Goal: Information Seeking & Learning: Stay updated

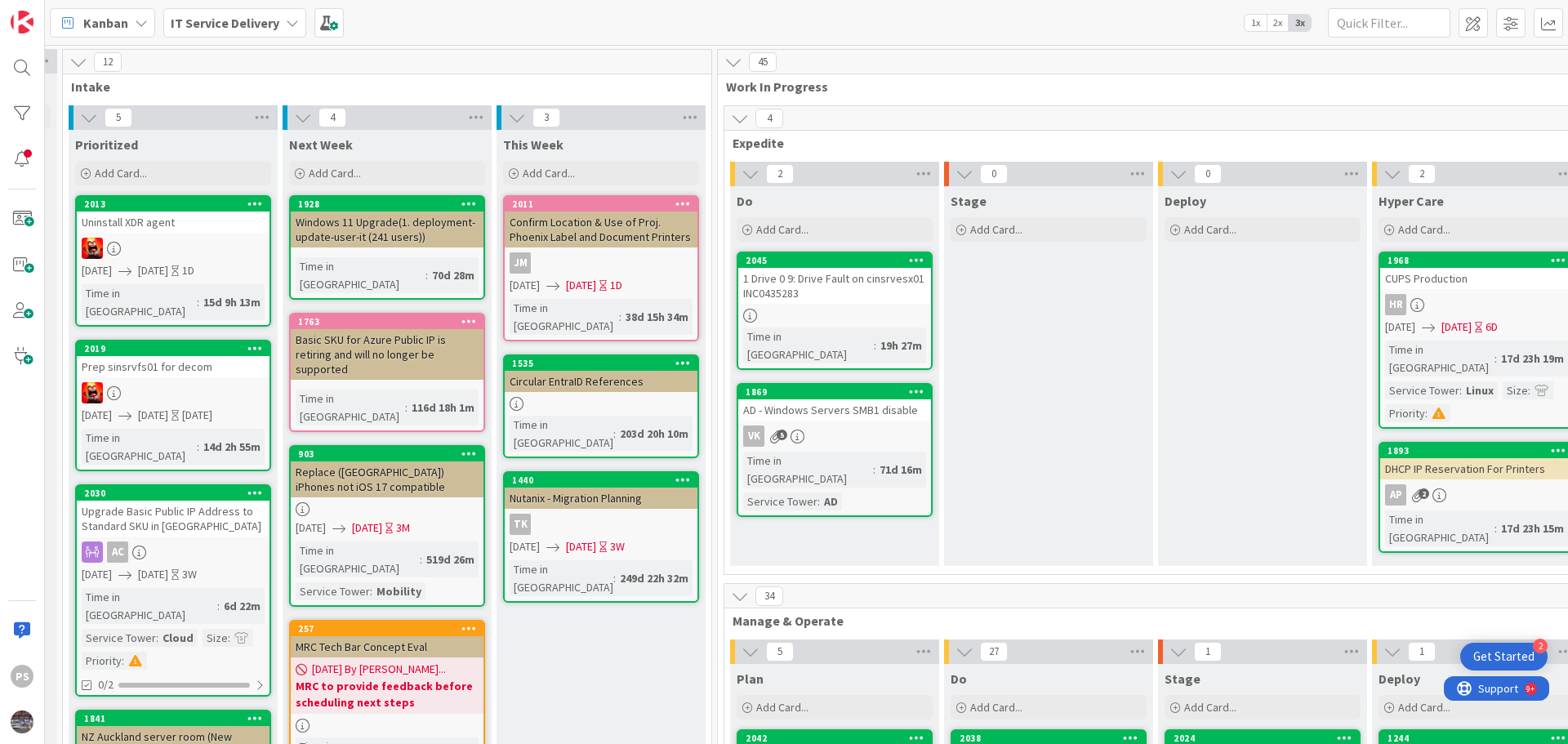
scroll to position [0, 418]
click at [809, 288] on div "1 Drive 0 9: Drive Fault on cinsrvesx01 INC0435283" at bounding box center [832, 286] width 193 height 36
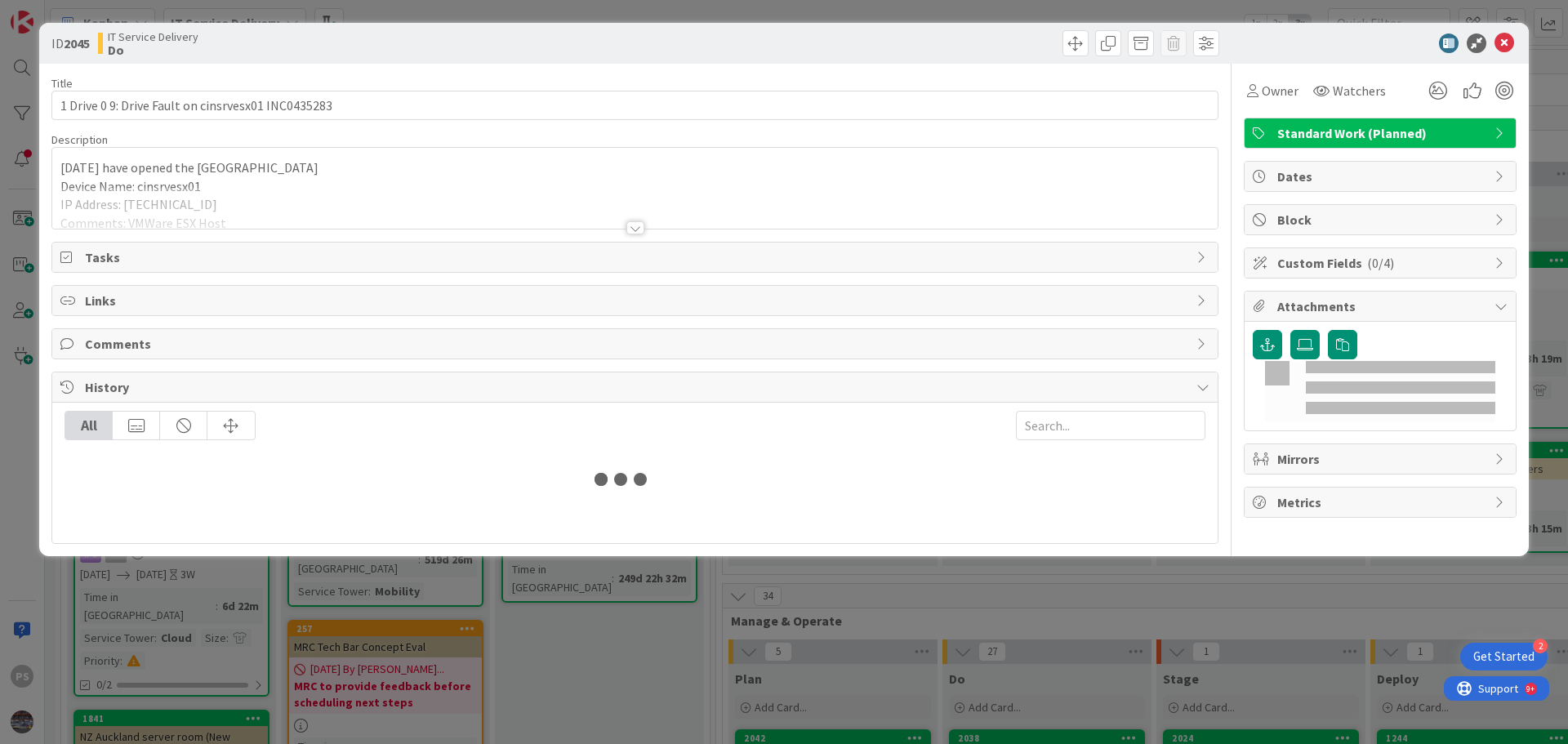
click at [850, 289] on div "Links" at bounding box center [635, 300] width 1165 height 30
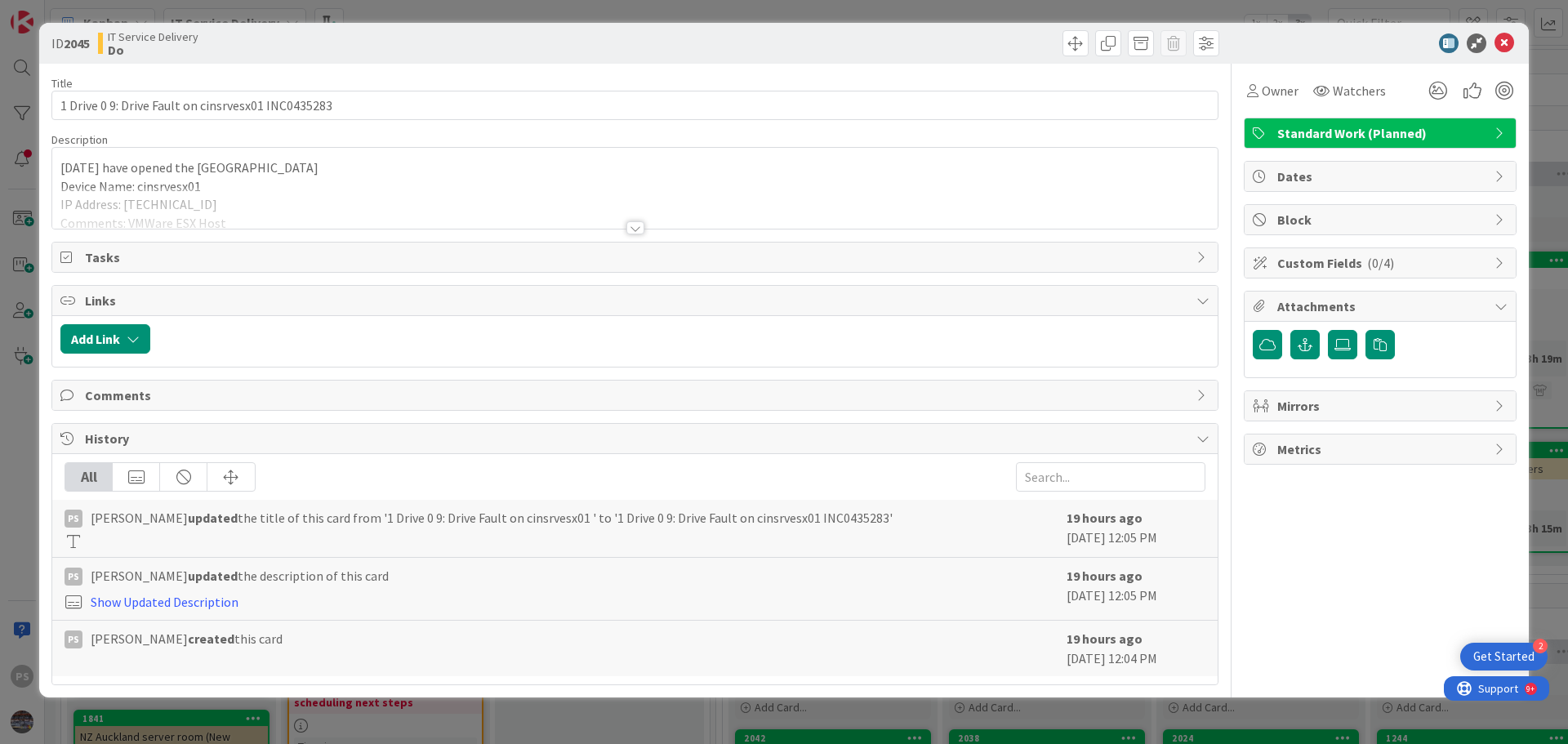
click at [640, 232] on div at bounding box center [634, 227] width 18 height 13
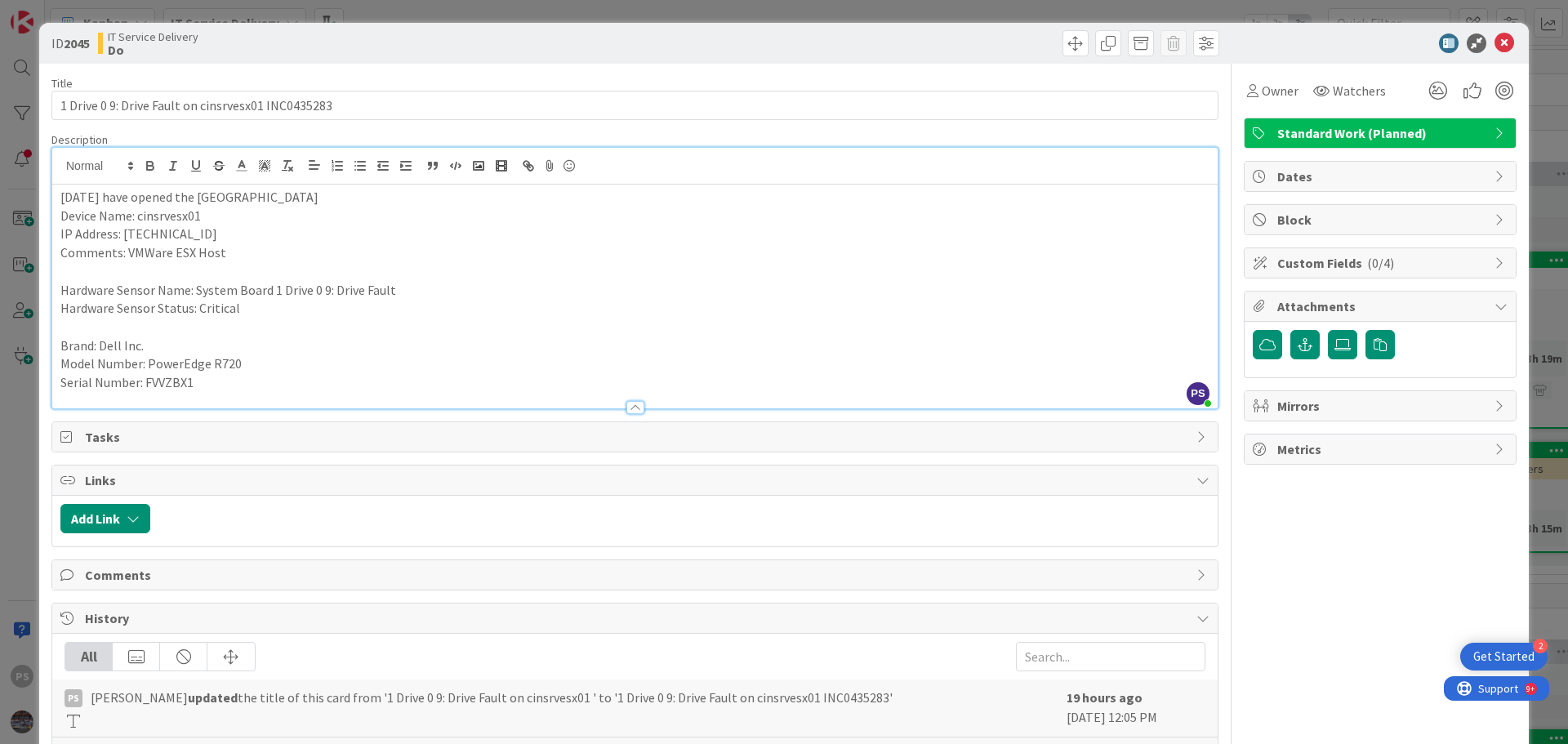
drag, startPoint x: 160, startPoint y: 200, endPoint x: 329, endPoint y: 194, distance: 169.1
click at [329, 194] on p "09/15 - We have opened the case with Park Place SV1761754" at bounding box center [634, 197] width 1149 height 19
click at [438, 199] on p "09/15 - We have opened the case with Park Place SV1761754" at bounding box center [634, 197] width 1149 height 19
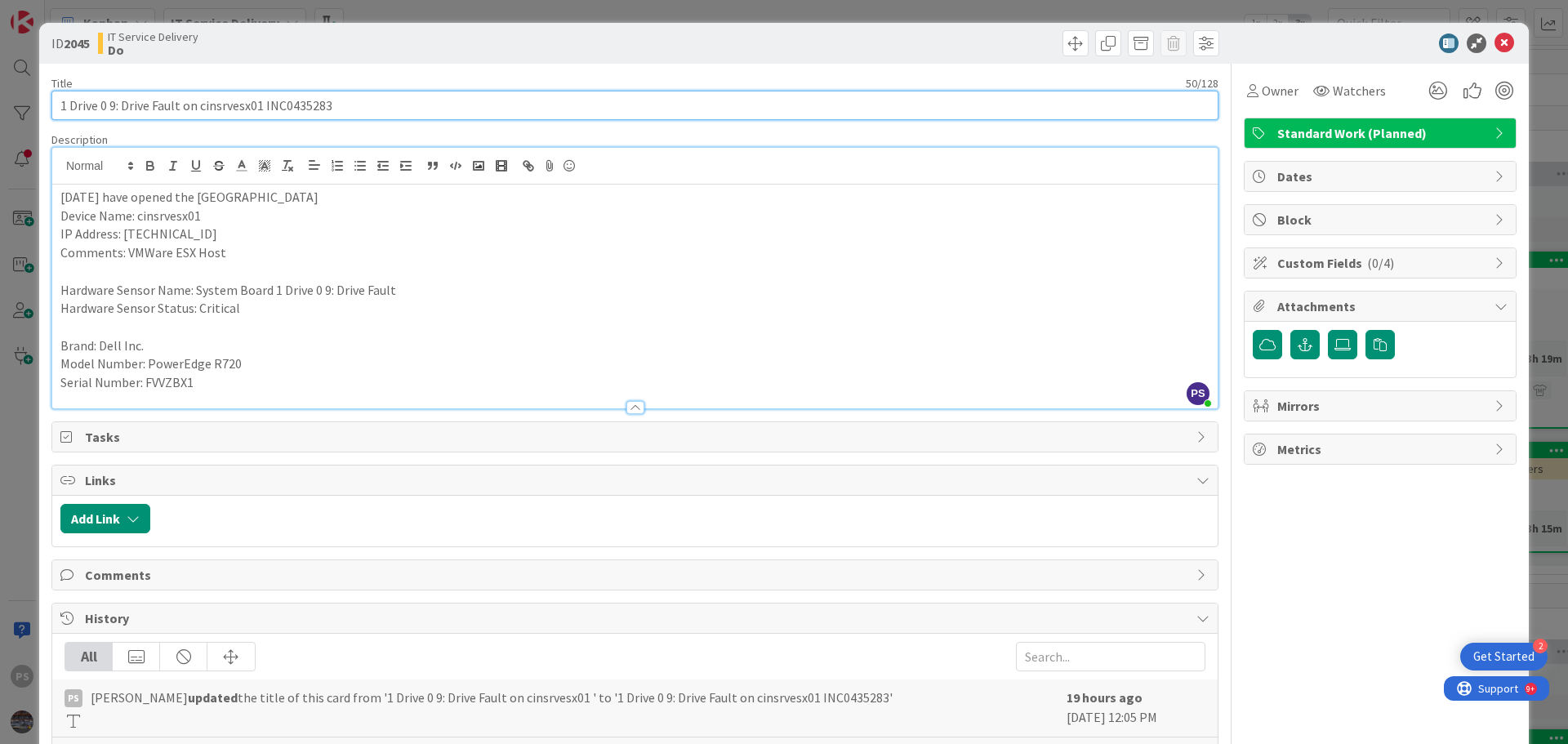
drag, startPoint x: 259, startPoint y: 109, endPoint x: 345, endPoint y: 111, distance: 86.0
click at [345, 111] on input "1 Drive 0 9: Drive Fault on cinsrvesx01 INC0435283" at bounding box center [635, 105] width 1167 height 30
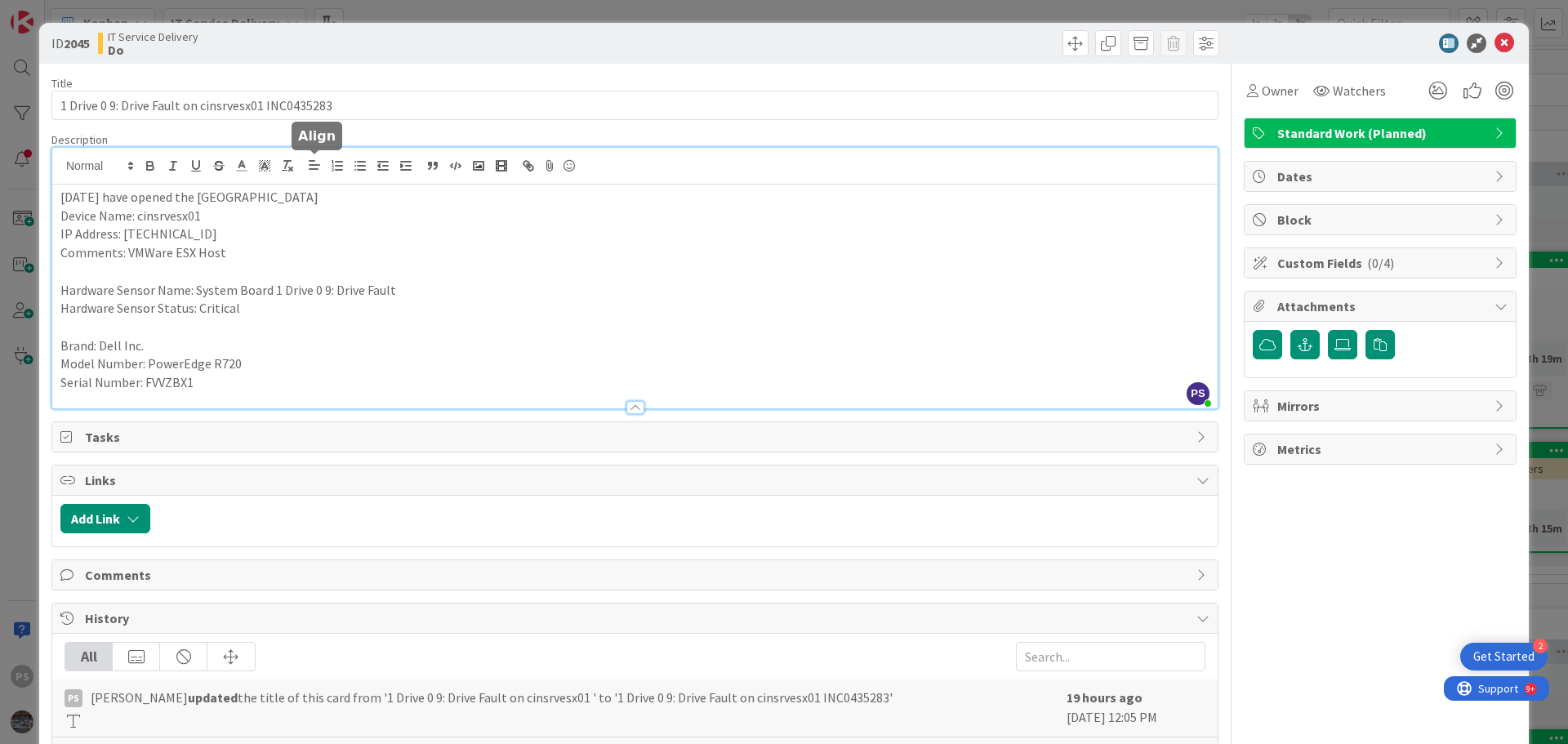
click at [293, 225] on p "IP Address: 10.24.14.66" at bounding box center [634, 234] width 1149 height 19
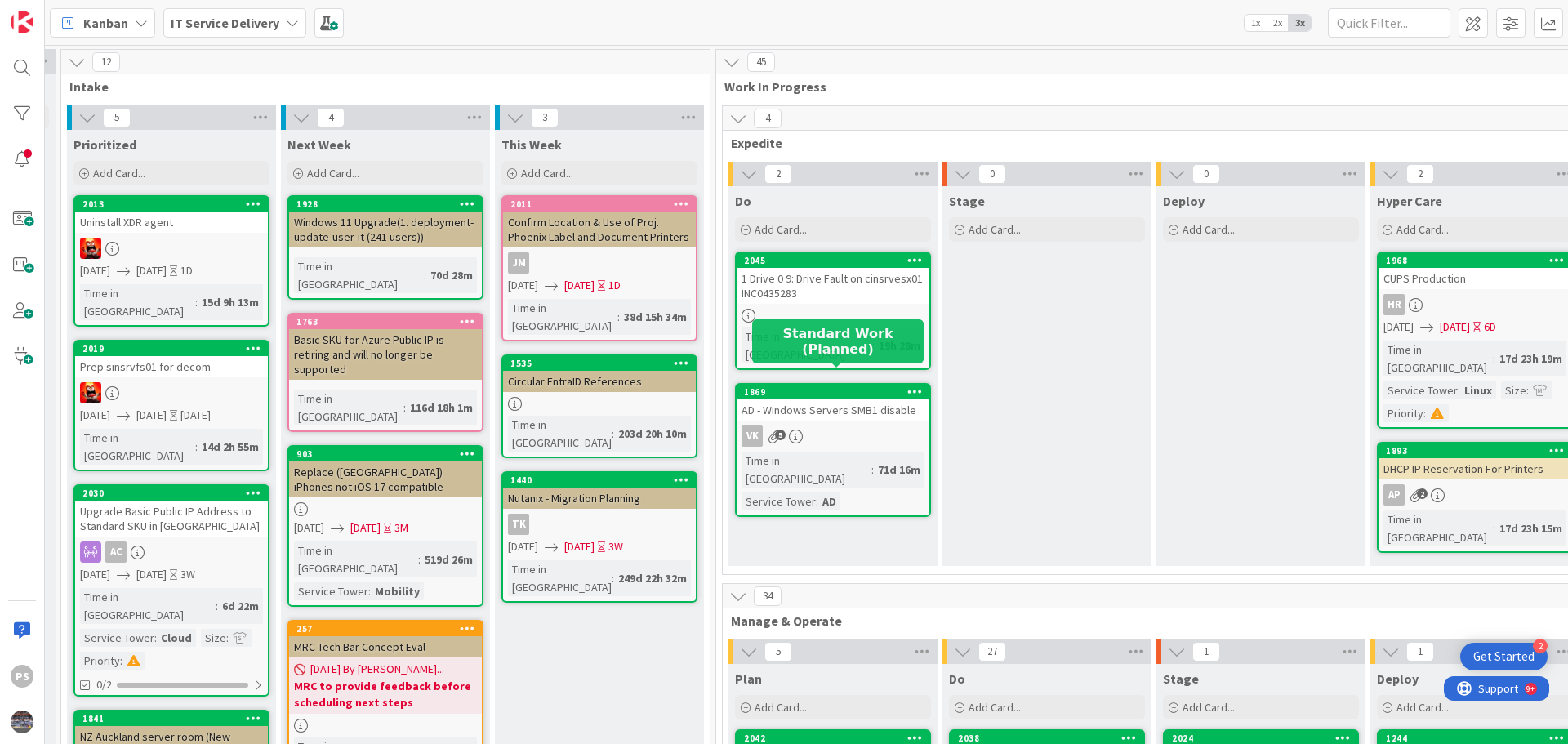
click at [849, 400] on div "AD - Windows Servers SMB1 disable" at bounding box center [832, 410] width 193 height 21
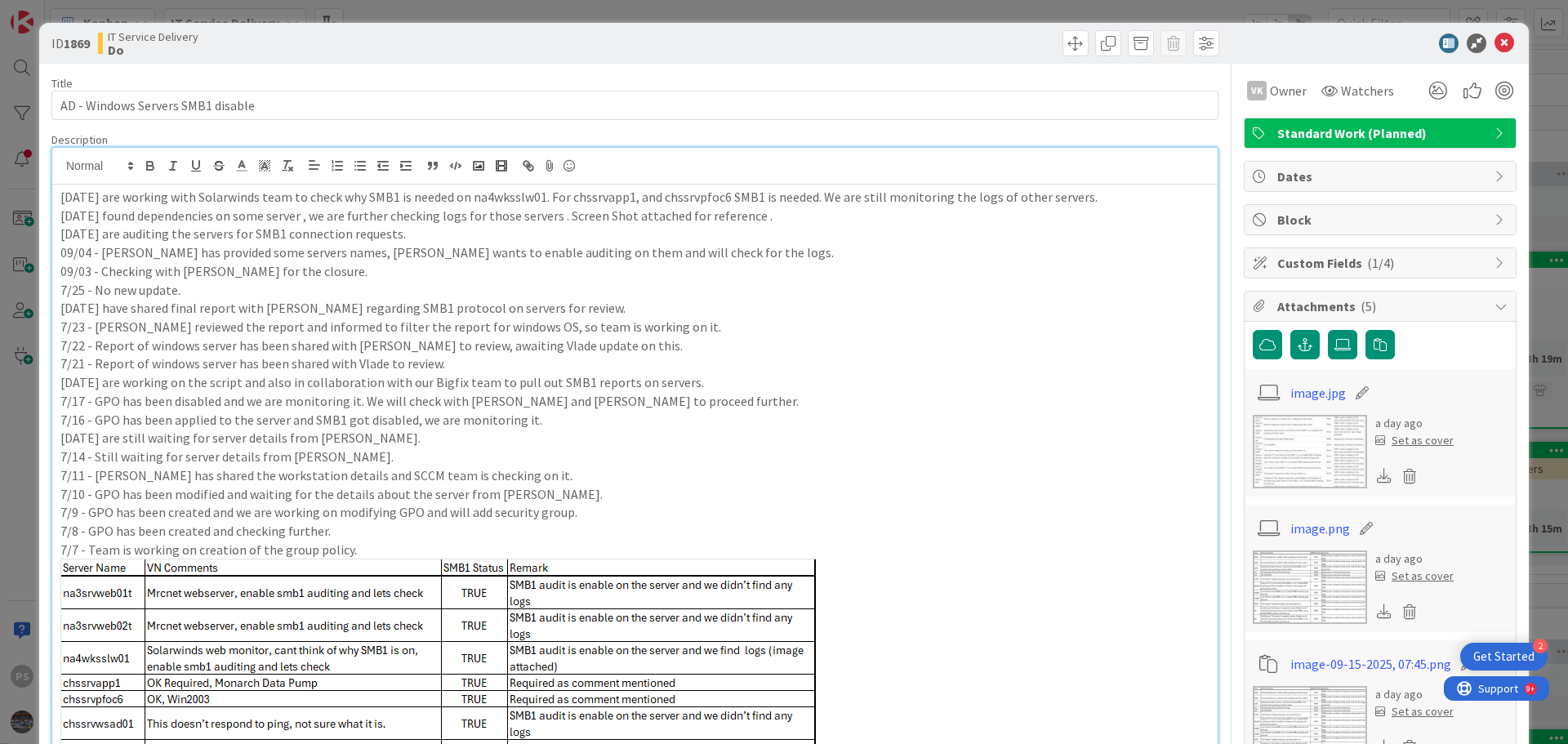
click at [398, 168] on div "09/15 - We are working with Solarwinds team to check why SMB1 is needed on na4w…" at bounding box center [635, 574] width 1165 height 854
drag, startPoint x: 96, startPoint y: 197, endPoint x: 410, endPoint y: 199, distance: 314.0
click at [410, 199] on p "09/15 - We are working with Solarwinds team to check why SMB1 is needed on na4w…" at bounding box center [634, 197] width 1149 height 19
click at [441, 195] on p "09/15 - We are working with Solarwinds team to check why SMB1 is needed on na4w…" at bounding box center [634, 197] width 1149 height 19
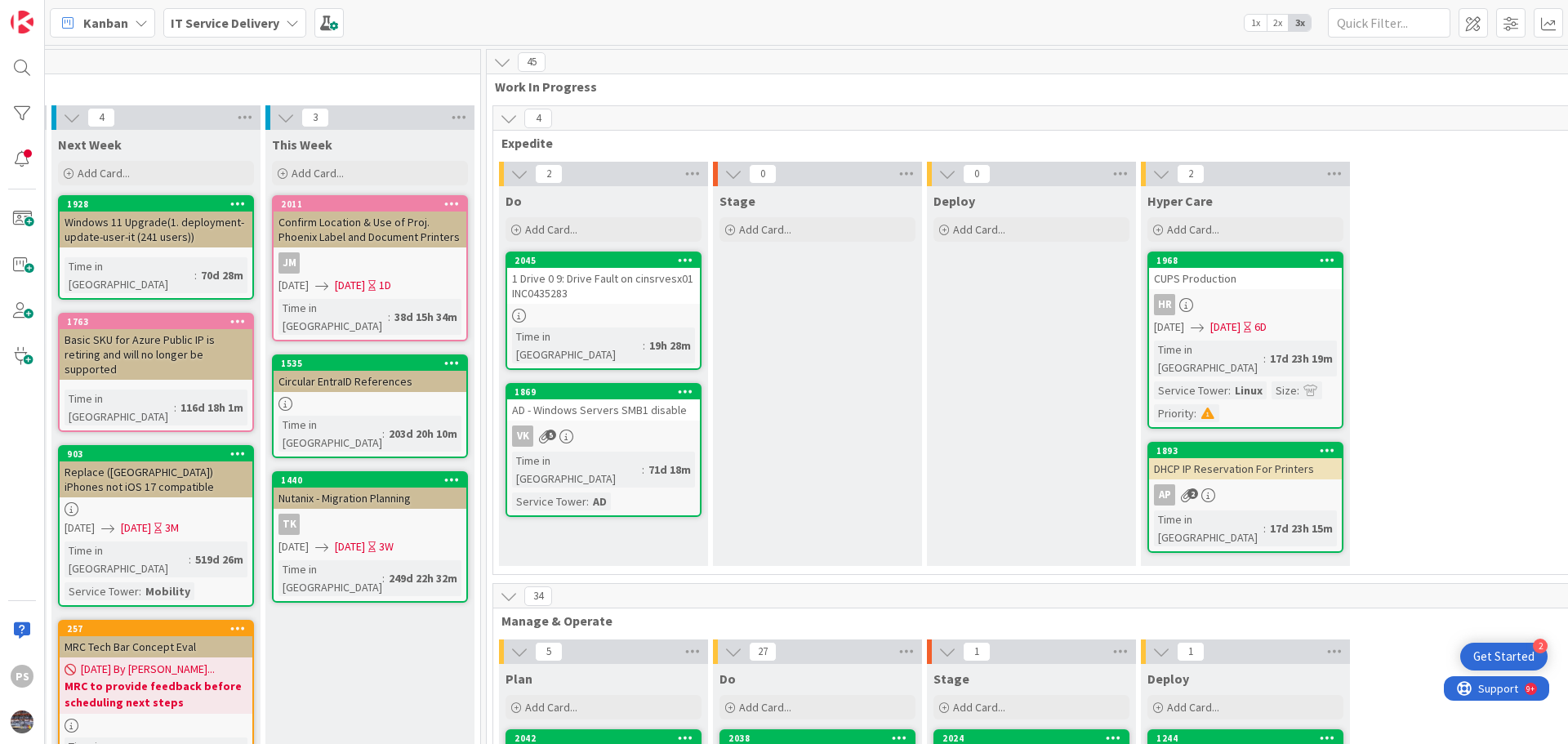
scroll to position [0, 661]
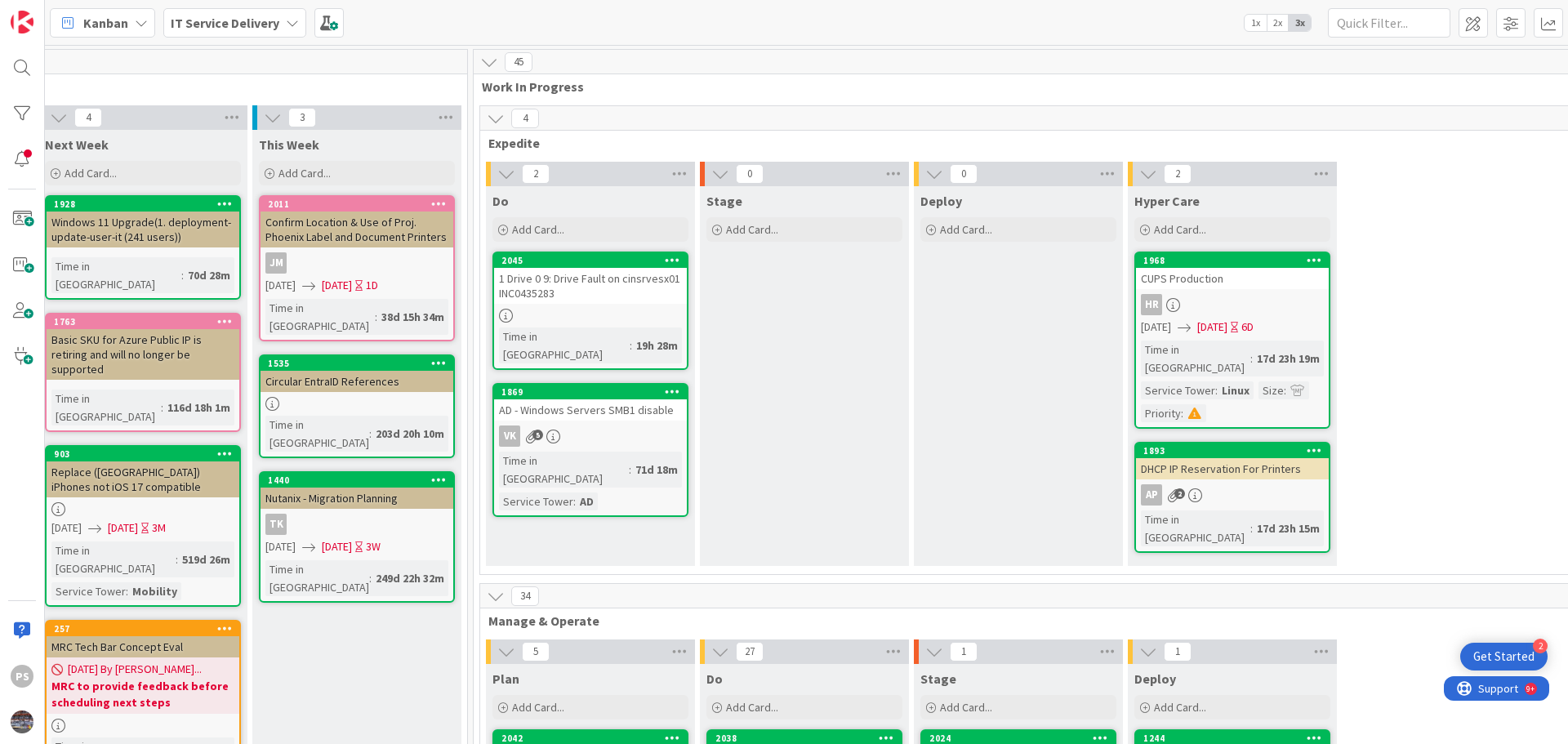
click at [1194, 298] on div "HR" at bounding box center [1231, 305] width 193 height 21
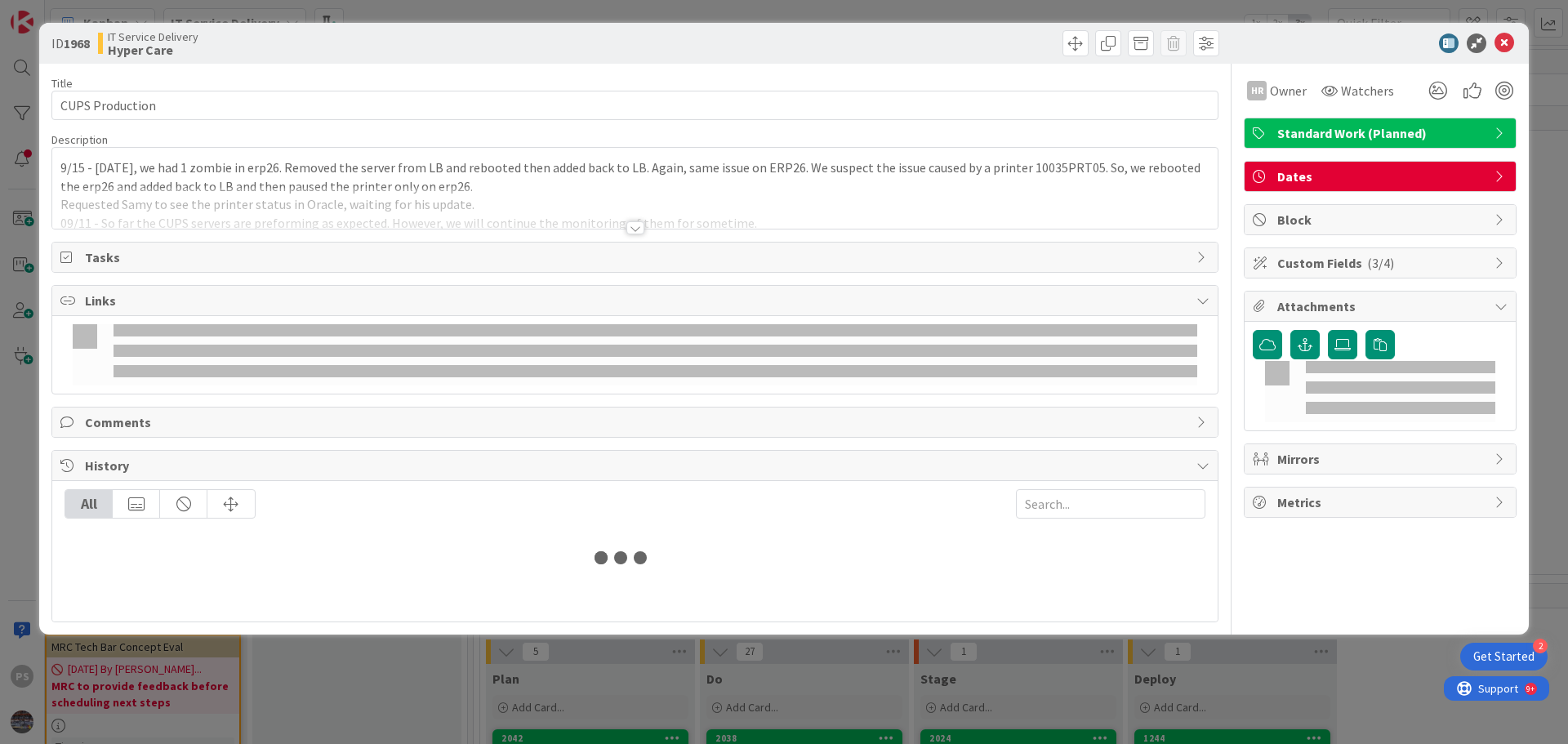
click at [1184, 284] on div "Title 15 / 128 CUPS Production Description 9/15 - On Friday, we had 1 zombie in…" at bounding box center [635, 343] width 1167 height 559
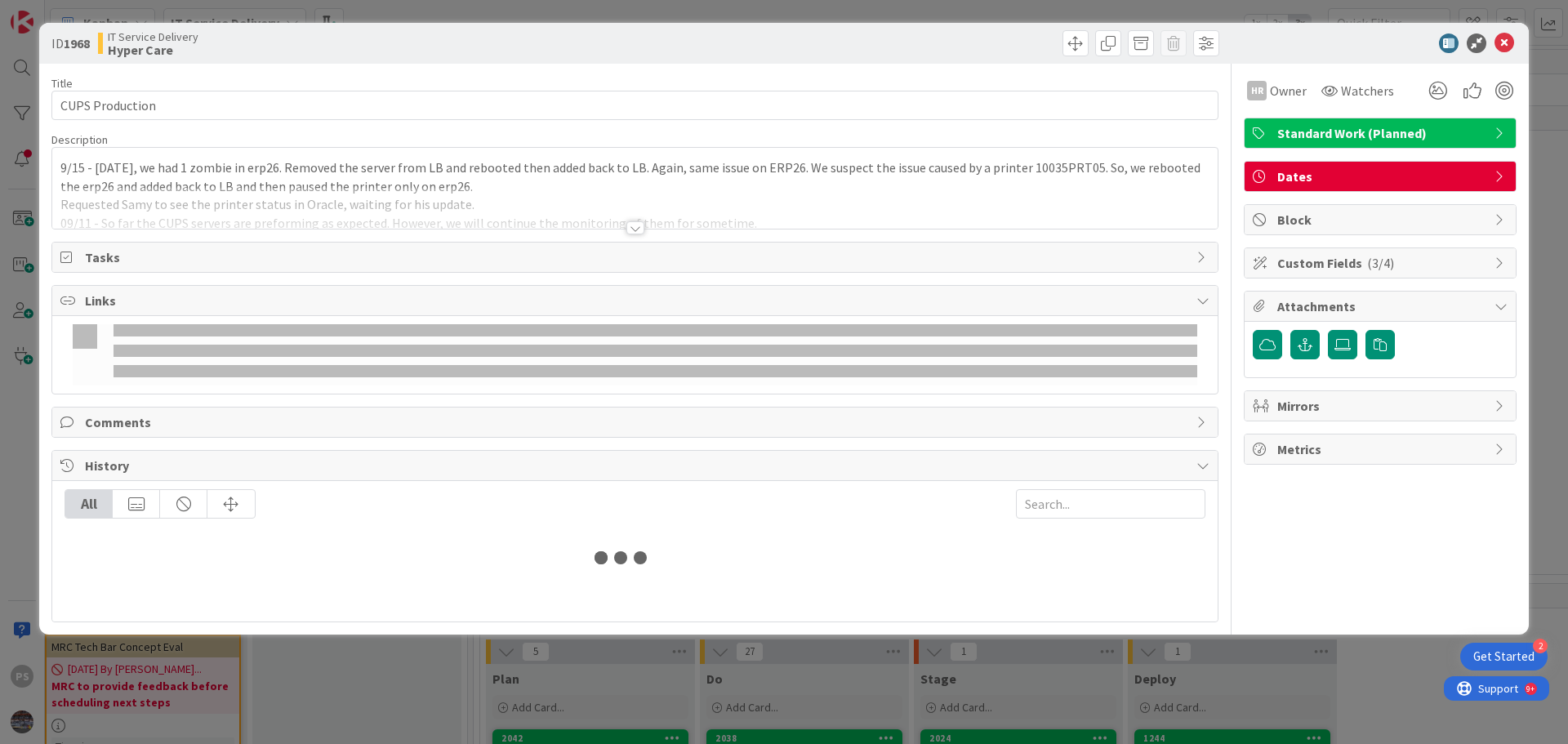
click at [134, 171] on div "9/15 - On Friday, we had 1 zombie in erp26. Removed the server from LB and rebo…" at bounding box center [635, 187] width 1165 height 81
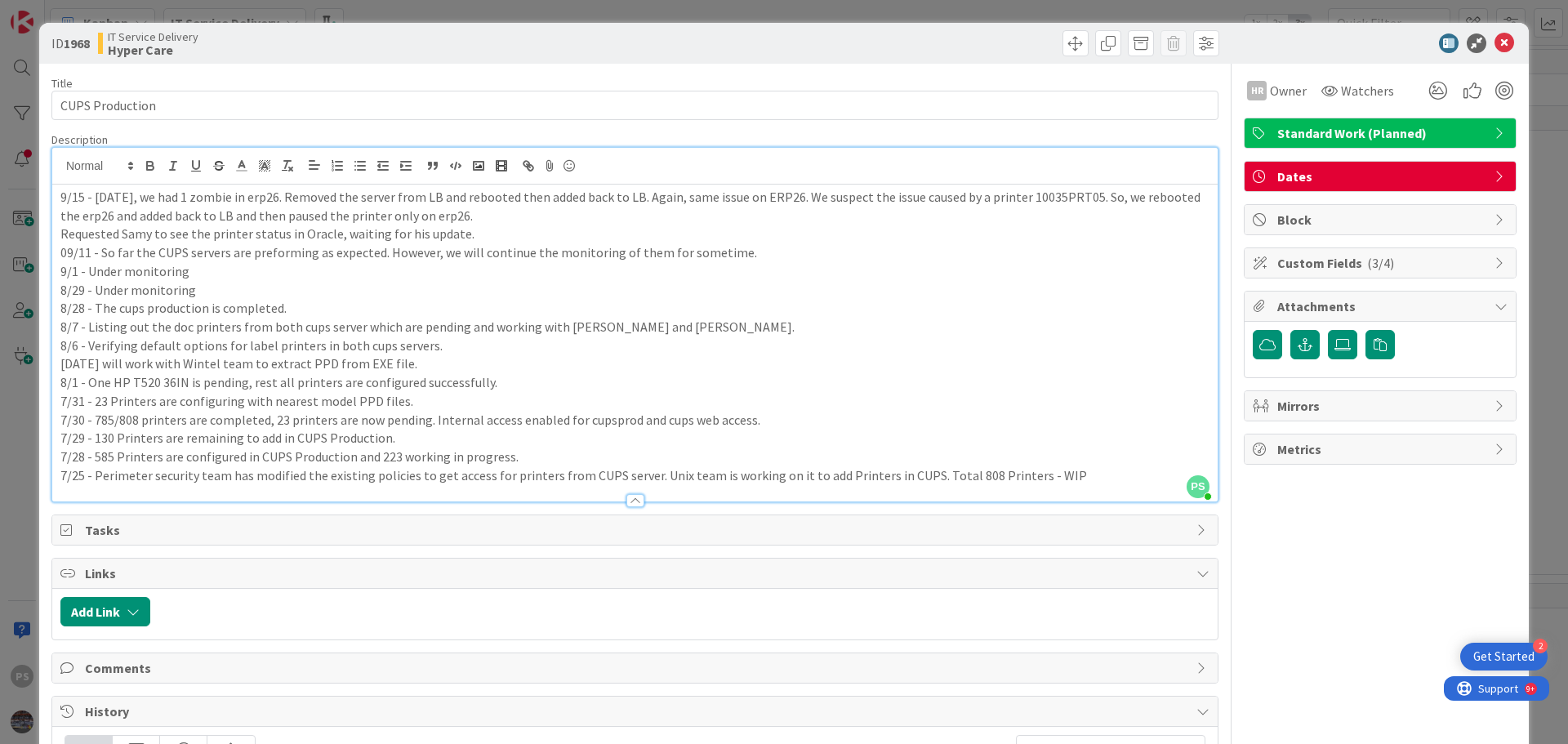
click at [153, 215] on p "9/15 - On Friday, we had 1 zombie in erp26. Removed the server from LB and rebo…" at bounding box center [634, 205] width 1149 height 36
click at [473, 221] on p "9/15 - On Friday, we had 1 zombie in erp26. Removed the server from LB and rebo…" at bounding box center [634, 205] width 1149 height 36
click at [438, 237] on p "Requested Samy to see the printer status in Oracle, waiting for his update." at bounding box center [634, 234] width 1149 height 19
click at [459, 237] on p "Requested Samy to see the printer status in Oracle, waiting for his update." at bounding box center [634, 234] width 1149 height 19
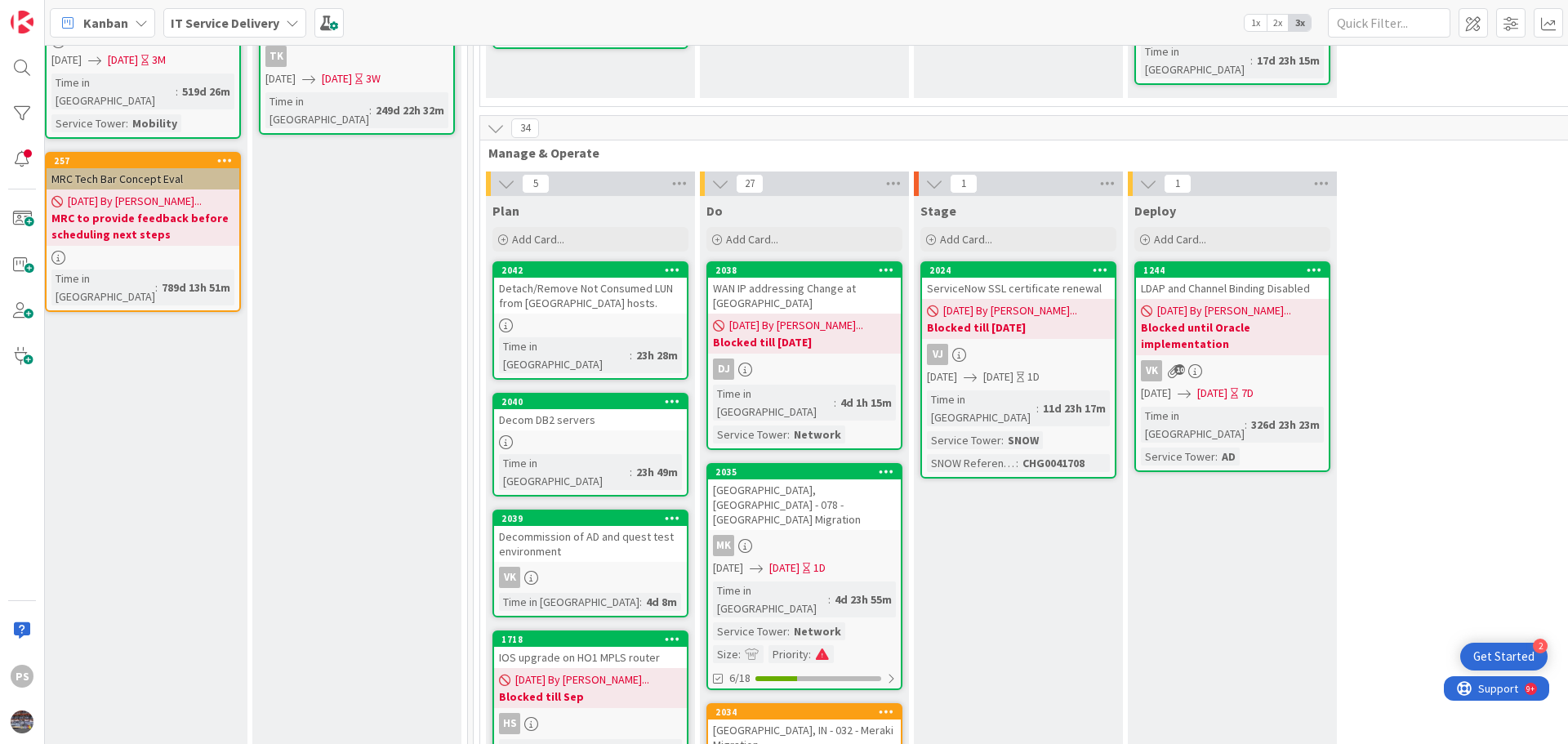
scroll to position [490, 661]
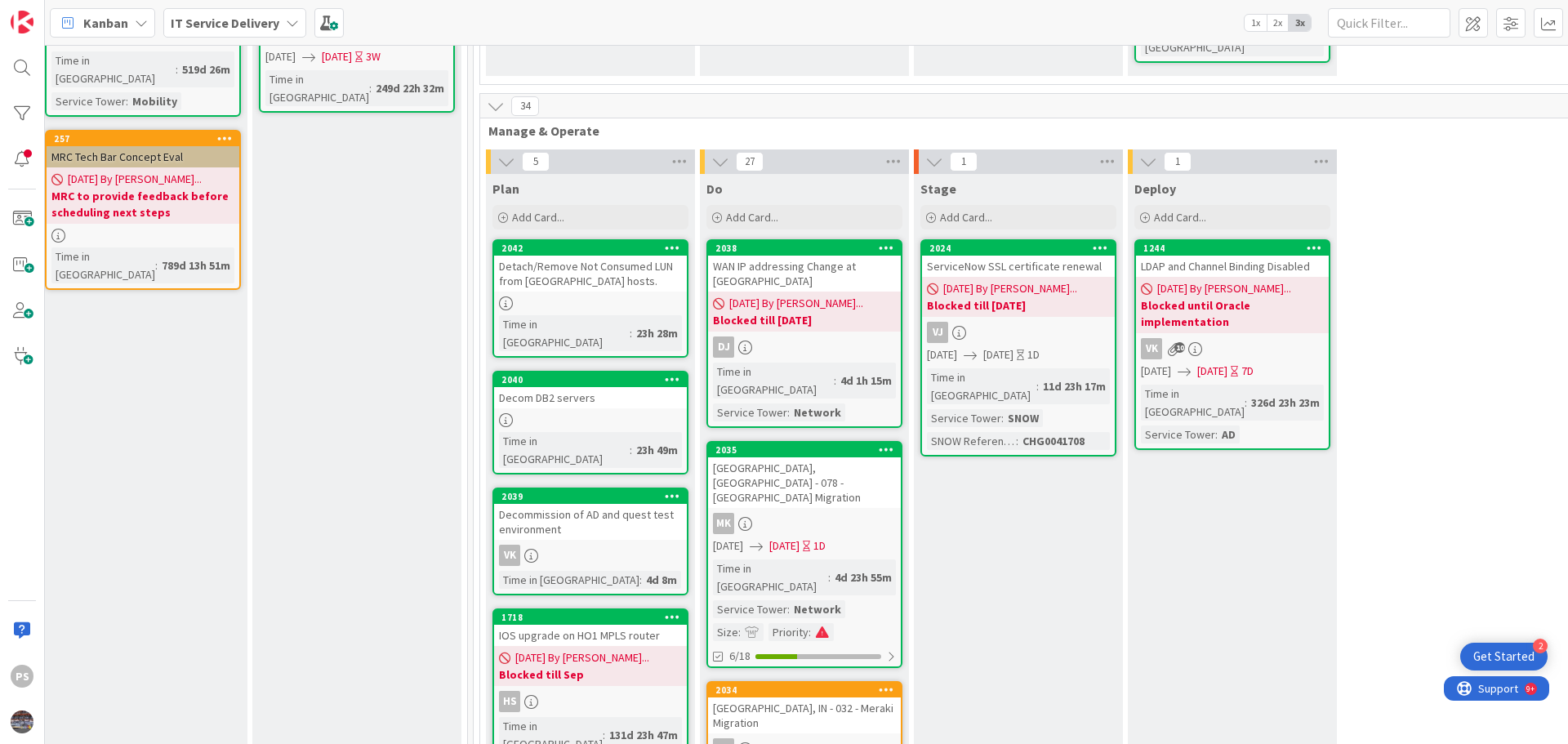
click at [605, 255] on div "Detach/Remove Not Consumed LUN from [GEOGRAPHIC_DATA] hosts." at bounding box center [589, 273] width 193 height 36
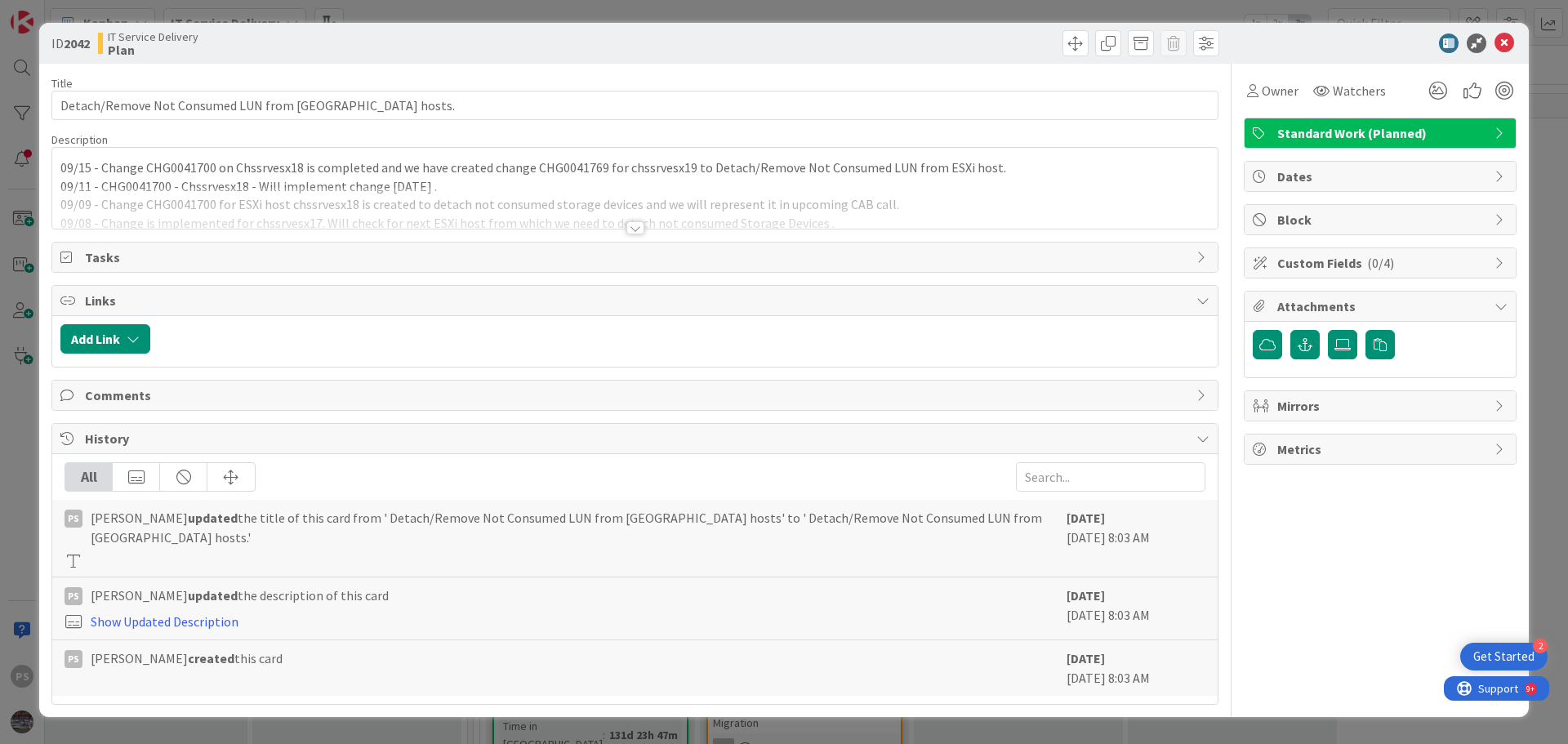
click at [614, 166] on div "09/15 - Change CHG0041700 on Chssrvesx18 is completed and we have created chang…" at bounding box center [635, 187] width 1165 height 81
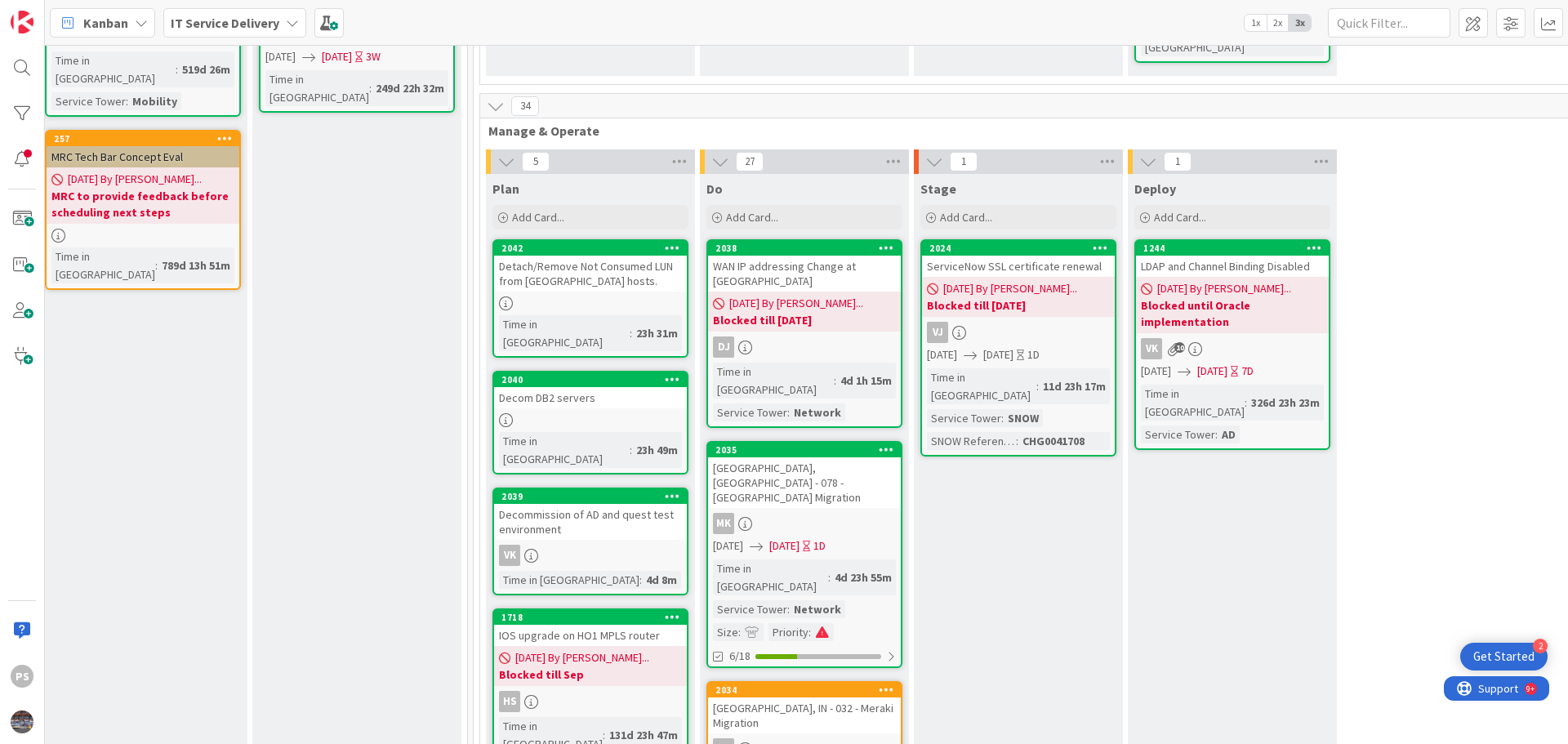
click at [617, 387] on div "Decom DB2 servers" at bounding box center [589, 397] width 193 height 21
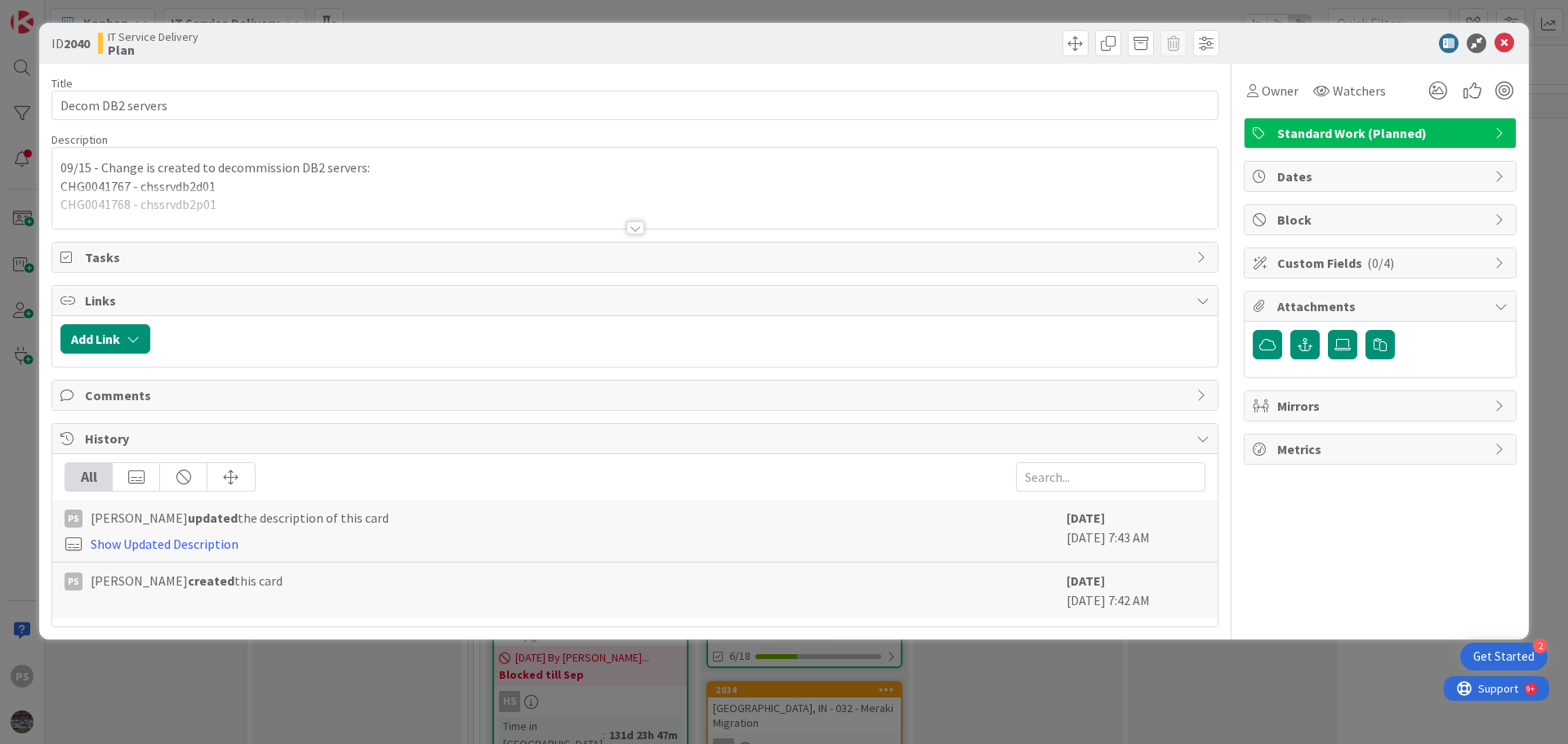
click at [395, 169] on div "09/15 - Change is created to decommission DB2 servers: CHG0041767 - chssrvdb2d0…" at bounding box center [635, 187] width 1165 height 81
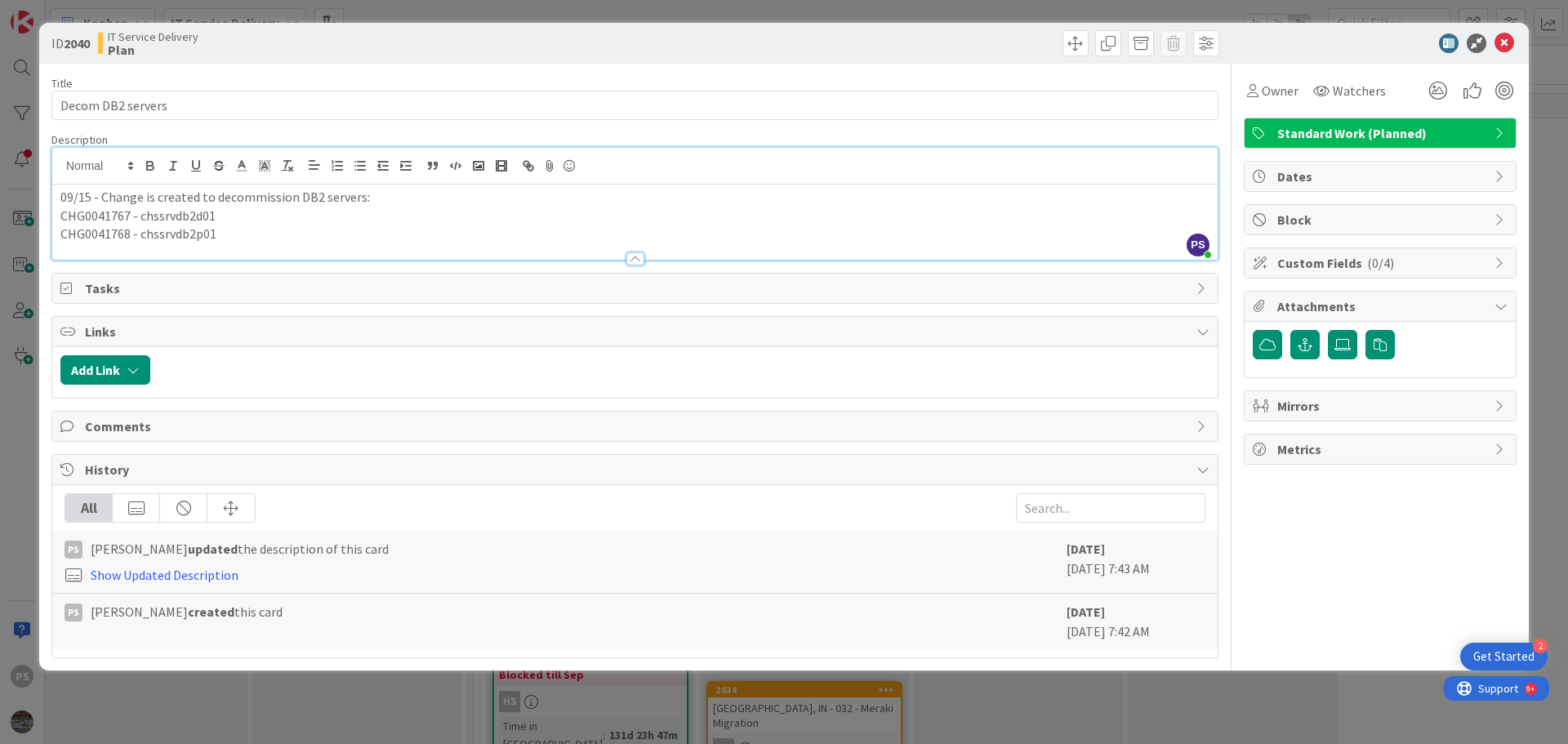
click at [144, 220] on p "CHG0041767 - chssrvdb2d01" at bounding box center [634, 216] width 1149 height 19
click at [144, 234] on p "CHG0041768 - chssrvdb2p01" at bounding box center [634, 234] width 1149 height 19
click at [149, 216] on p "CHG0041767 - chssrvdb2d01" at bounding box center [634, 216] width 1149 height 19
click at [122, 236] on p "CHG0041768 - chssrvdb2p01" at bounding box center [634, 234] width 1149 height 19
click at [126, 223] on p "CHG0041767 - chssrvdb2d01" at bounding box center [634, 216] width 1149 height 19
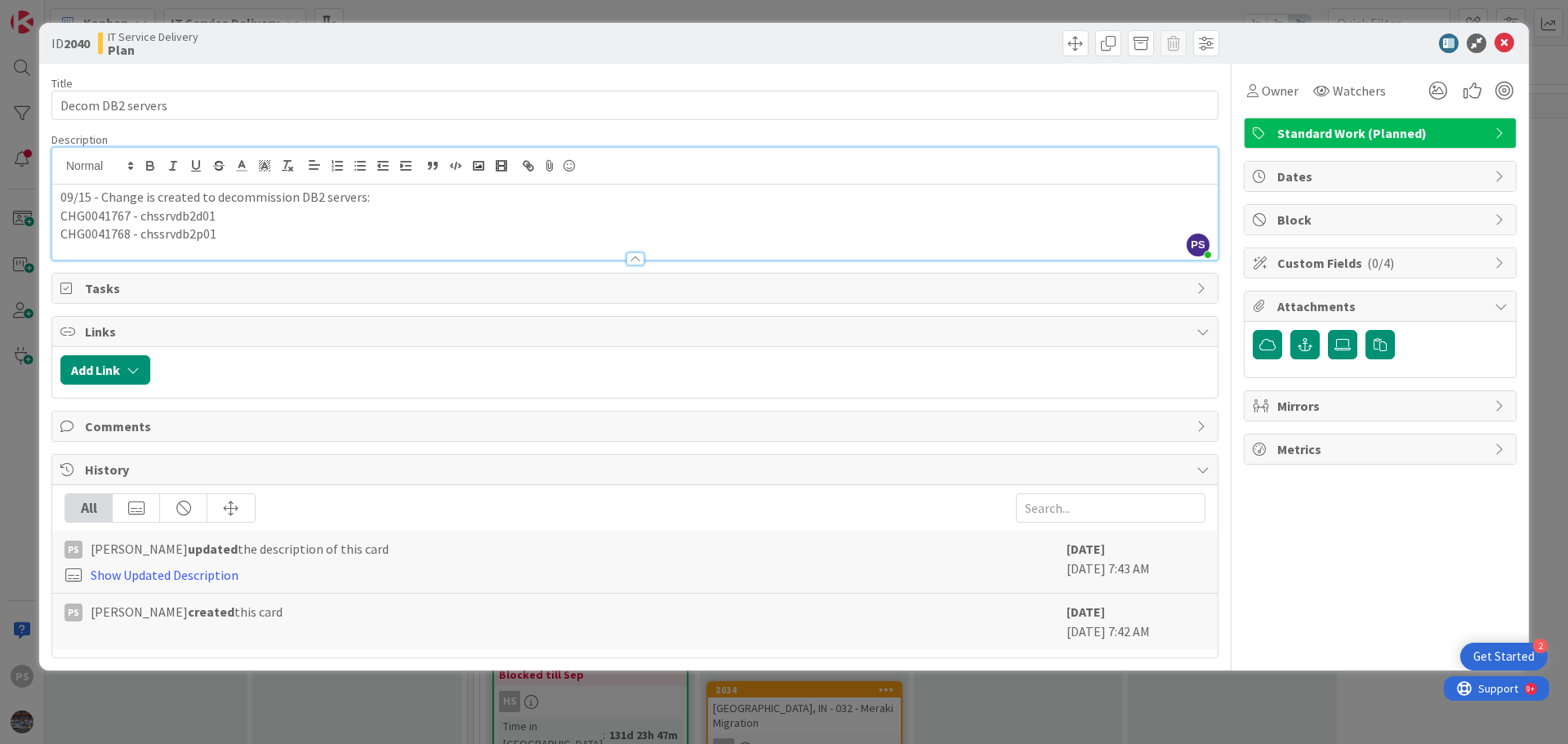
click at [187, 222] on p "CHG0041767 - chssrvdb2d01" at bounding box center [634, 216] width 1149 height 19
click at [194, 243] on div at bounding box center [635, 251] width 1165 height 17
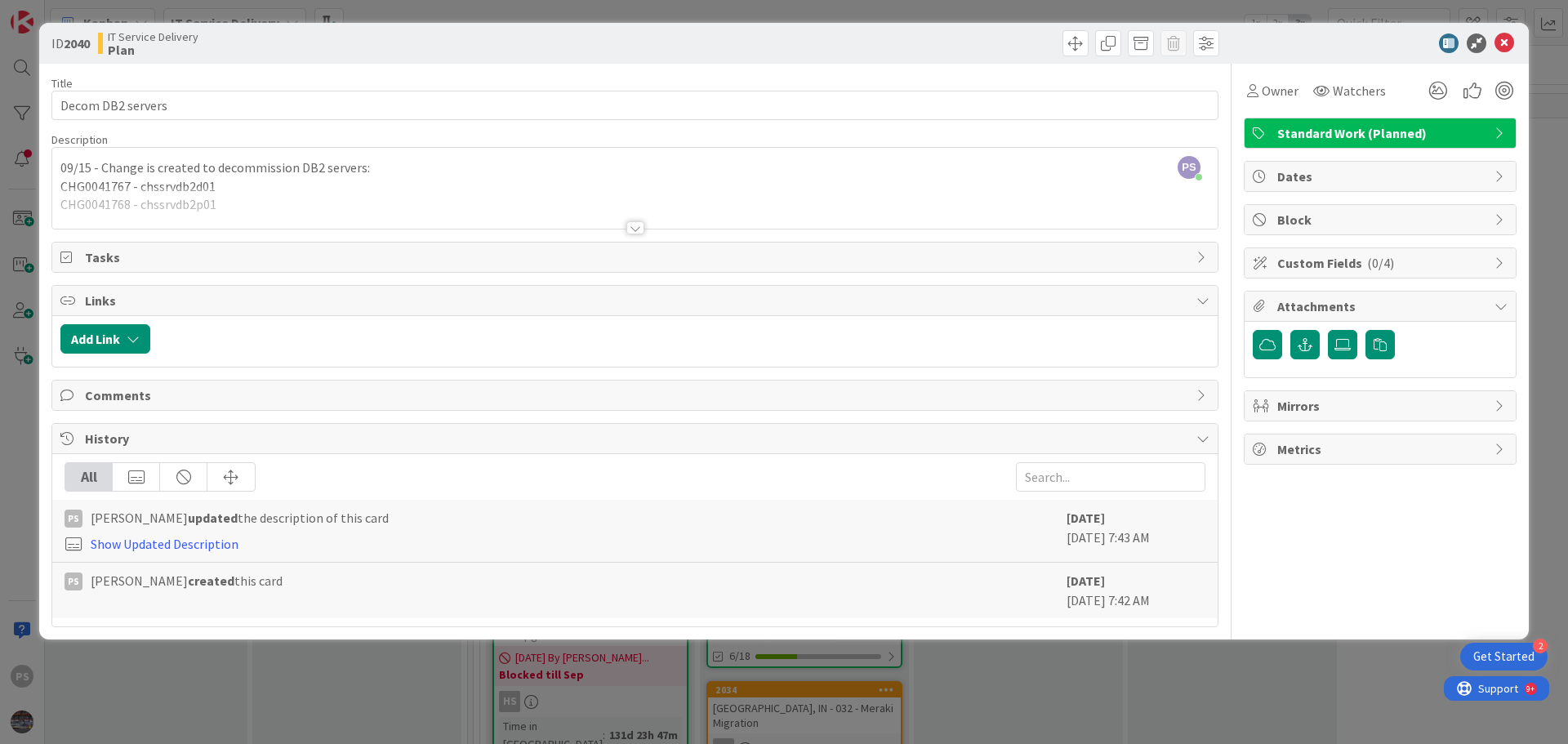
click at [635, 228] on div at bounding box center [634, 227] width 18 height 13
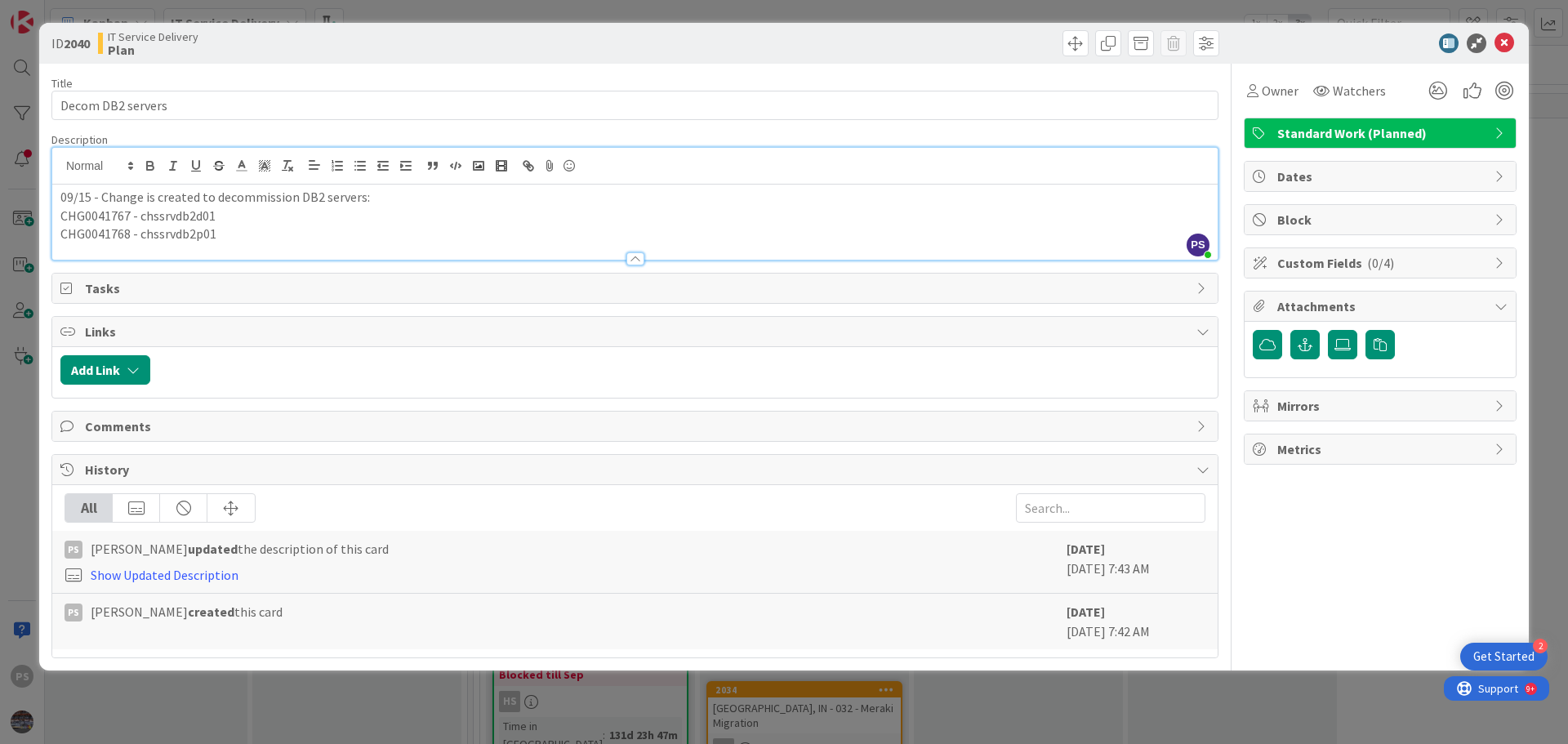
click at [399, 201] on p "09/15 - Change is created to decommission DB2 servers:" at bounding box center [634, 197] width 1149 height 19
click at [184, 217] on p "CHG0041767 - chssrvdb2d01" at bounding box center [634, 216] width 1149 height 19
click at [251, 220] on p "CHG0041767 - chssrvdb2d01" at bounding box center [634, 216] width 1149 height 19
click at [119, 209] on p "CHG0041767 - chssrvdb2d01" at bounding box center [634, 216] width 1149 height 19
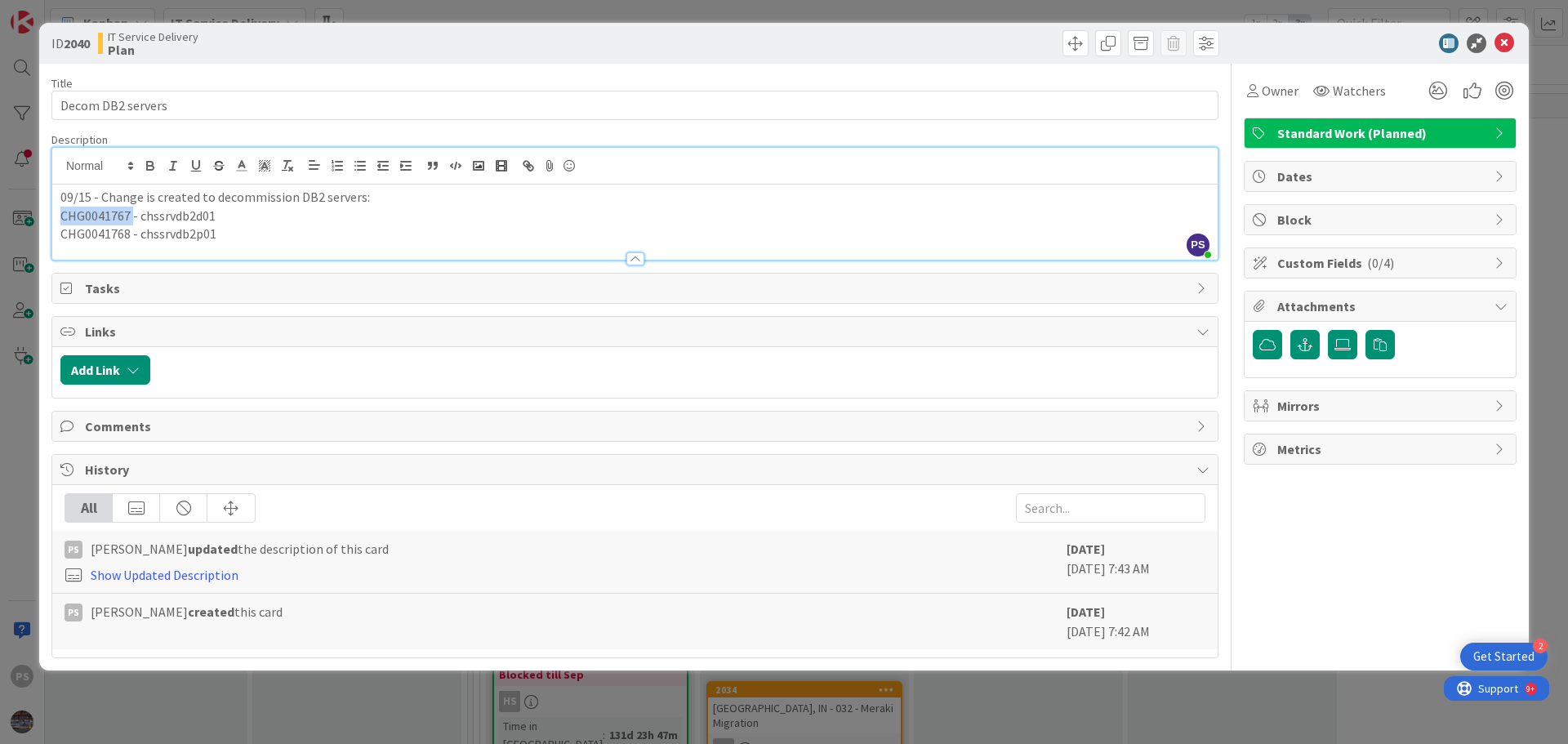
click at [119, 209] on p "CHG0041767 - chssrvdb2d01" at bounding box center [634, 216] width 1149 height 19
copy p "CHG0041767"
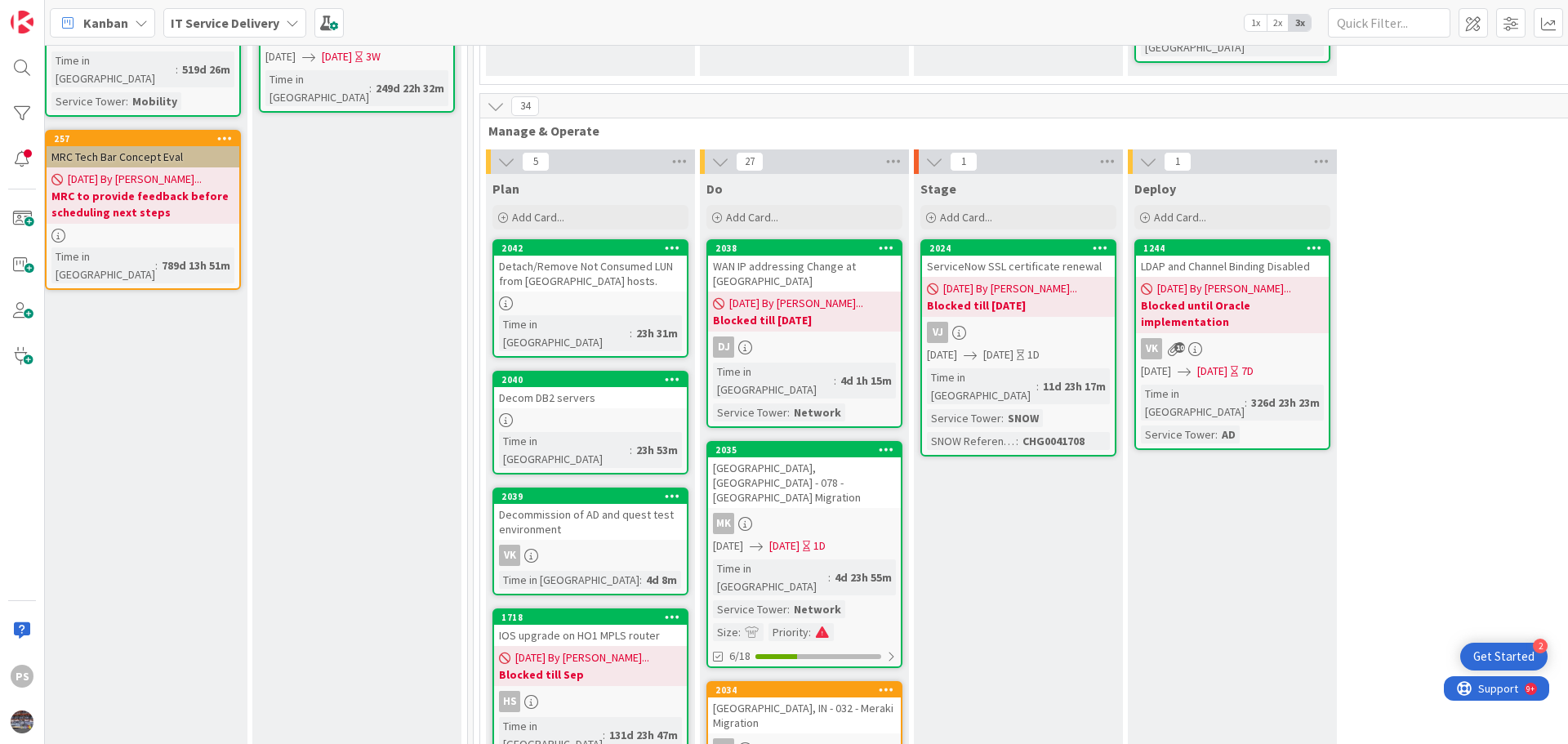
click at [633, 504] on div "Decommission of AD and quest test environment" at bounding box center [589, 522] width 193 height 36
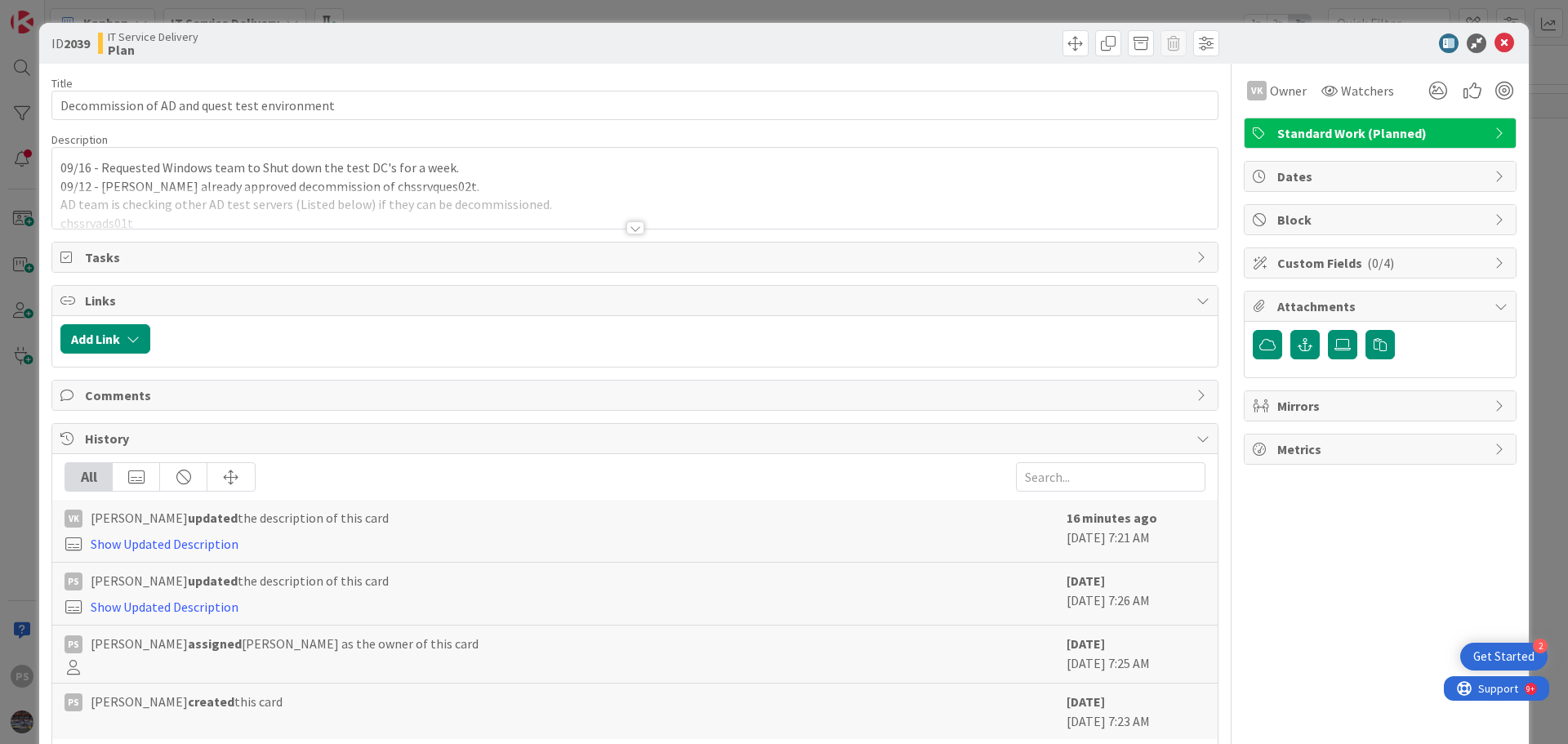
click at [227, 167] on div "09/16 - Requested Windows team to Shut down the test DC's for a week. 09/12 - V…" at bounding box center [635, 187] width 1165 height 81
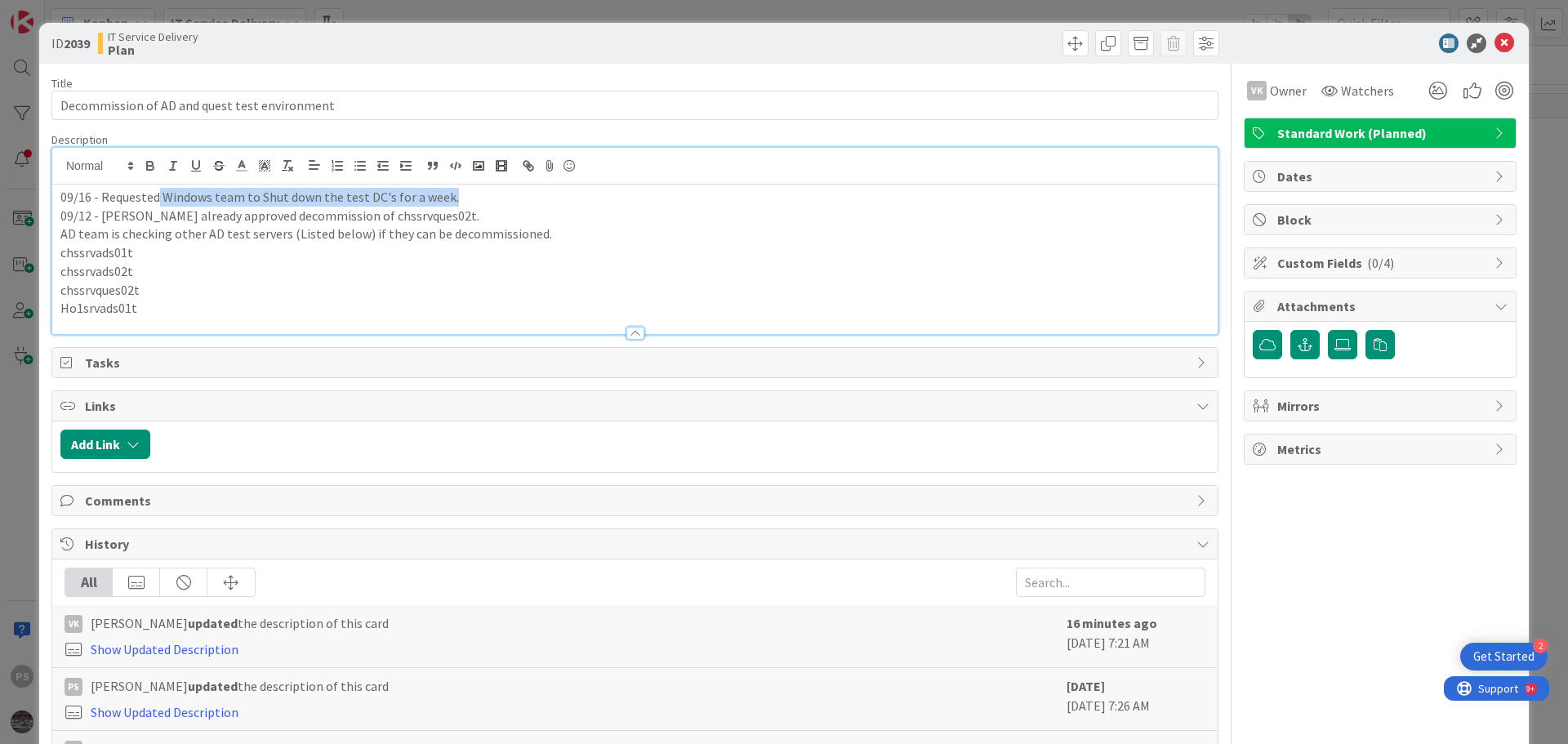
drag, startPoint x: 164, startPoint y: 202, endPoint x: 475, endPoint y: 202, distance: 311.0
click at [475, 202] on p "09/16 - Requested Windows team to Shut down the test DC's for a week." at bounding box center [634, 197] width 1149 height 19
click at [478, 200] on p "09/16 - Requested Windows team to Shut down the test DC's for a week." at bounding box center [634, 197] width 1149 height 19
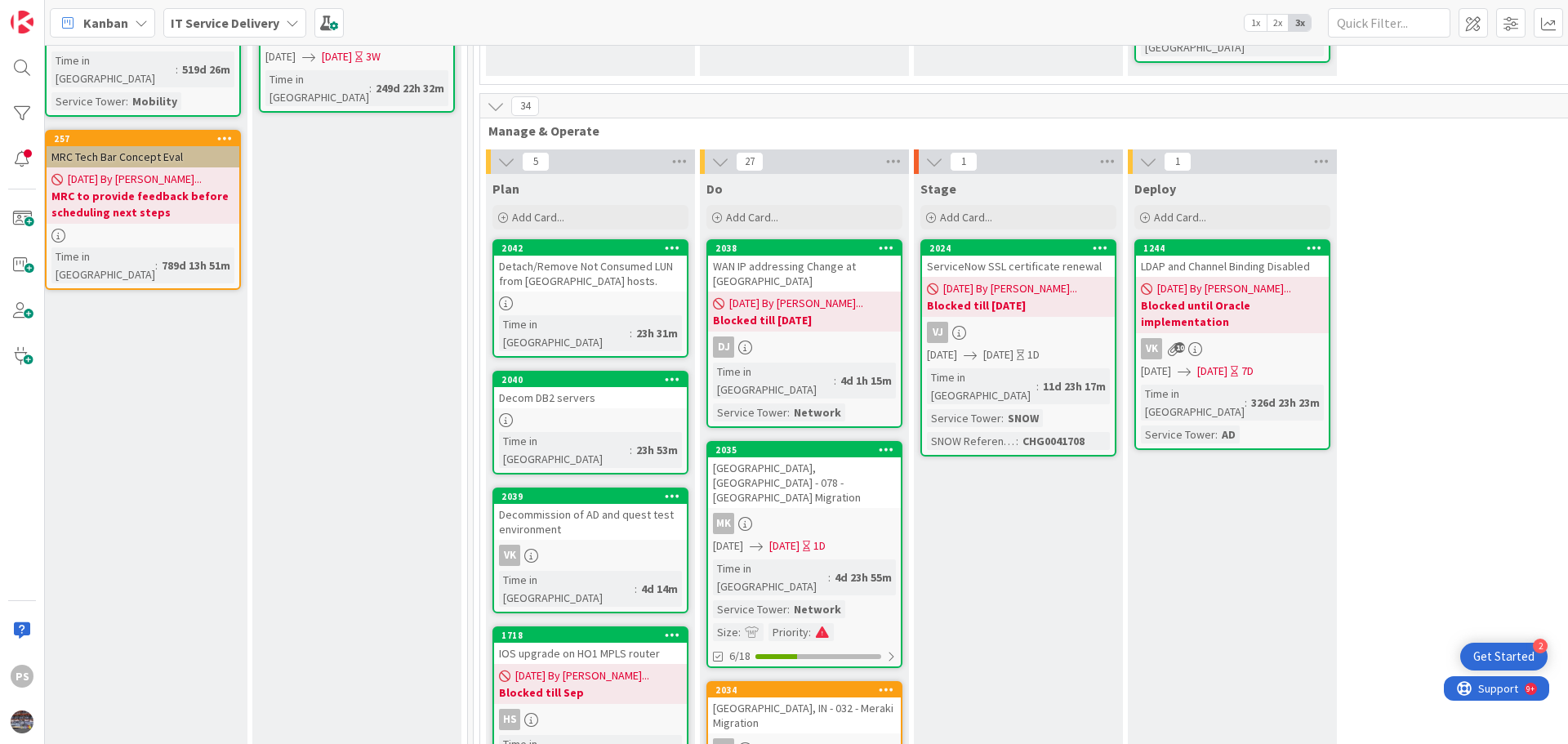
click at [576, 488] on link "2039 Decommission of AD and quest test environment VK Time in Column : 4d 14m" at bounding box center [590, 551] width 196 height 126
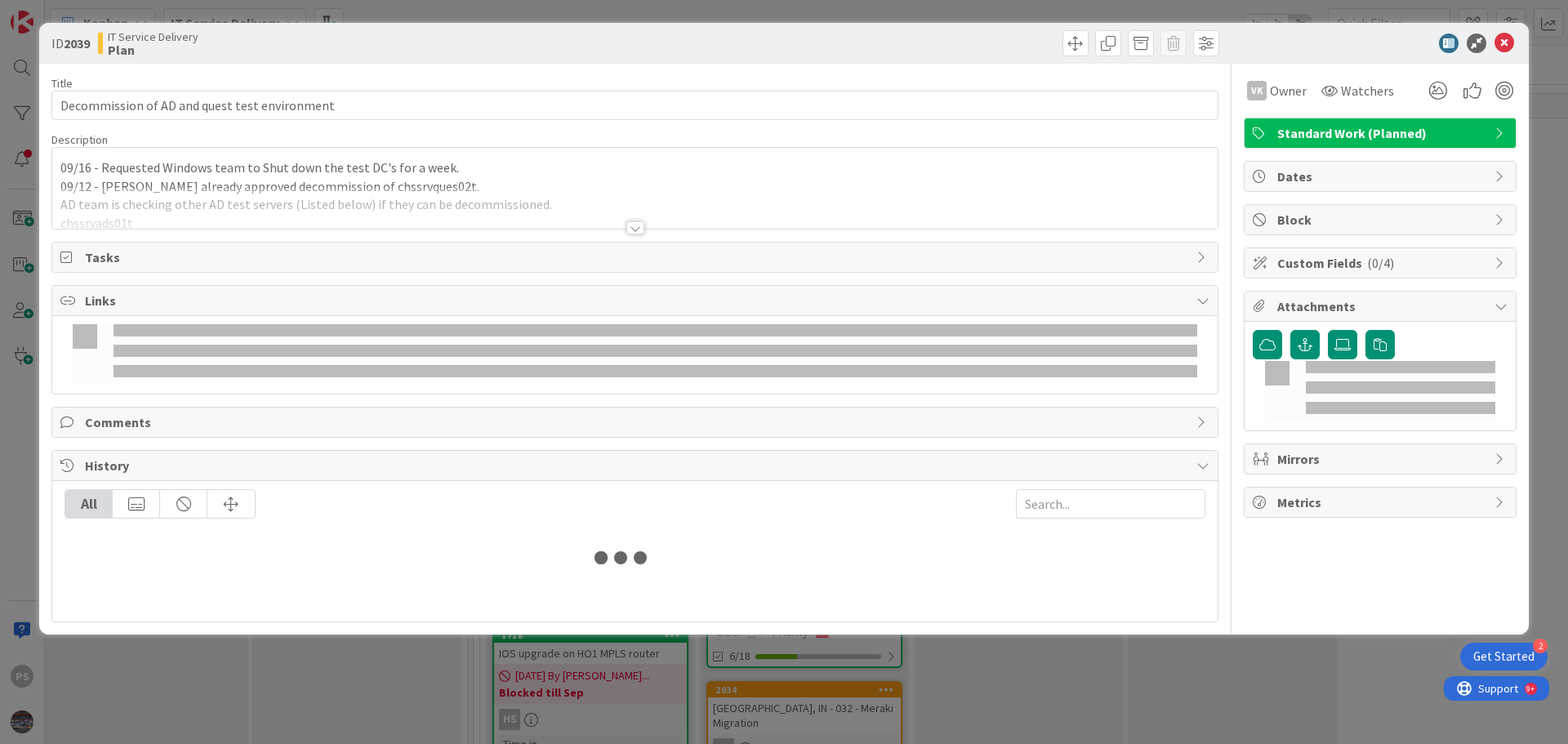
click at [560, 446] on div "Title 45 / 128 Decommission of AD and quest test environment Description 09/16 …" at bounding box center [635, 343] width 1167 height 559
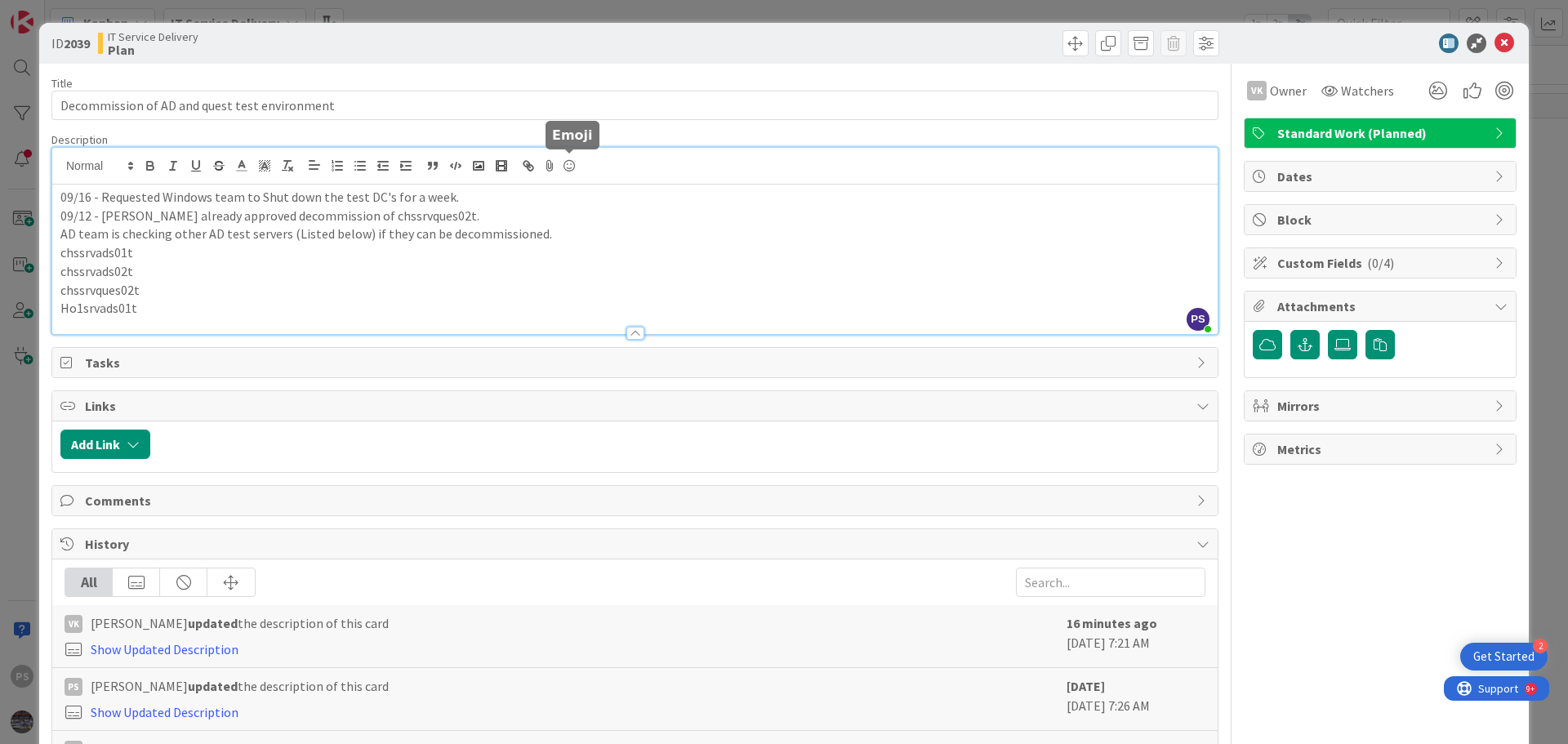
click at [559, 165] on div "PS Pankaj Soni just joined 09/16 - Requested Windows team to Shut down the test…" at bounding box center [635, 241] width 1165 height 187
drag, startPoint x: 258, startPoint y: 199, endPoint x: 491, endPoint y: 198, distance: 233.0
click at [491, 198] on p "09/16 - Requested Windows team to Shut down the test DC's for a week." at bounding box center [634, 197] width 1149 height 19
click at [500, 199] on p "09/16 - Requested Windows team to Shut down the test DC's for a week." at bounding box center [634, 197] width 1149 height 19
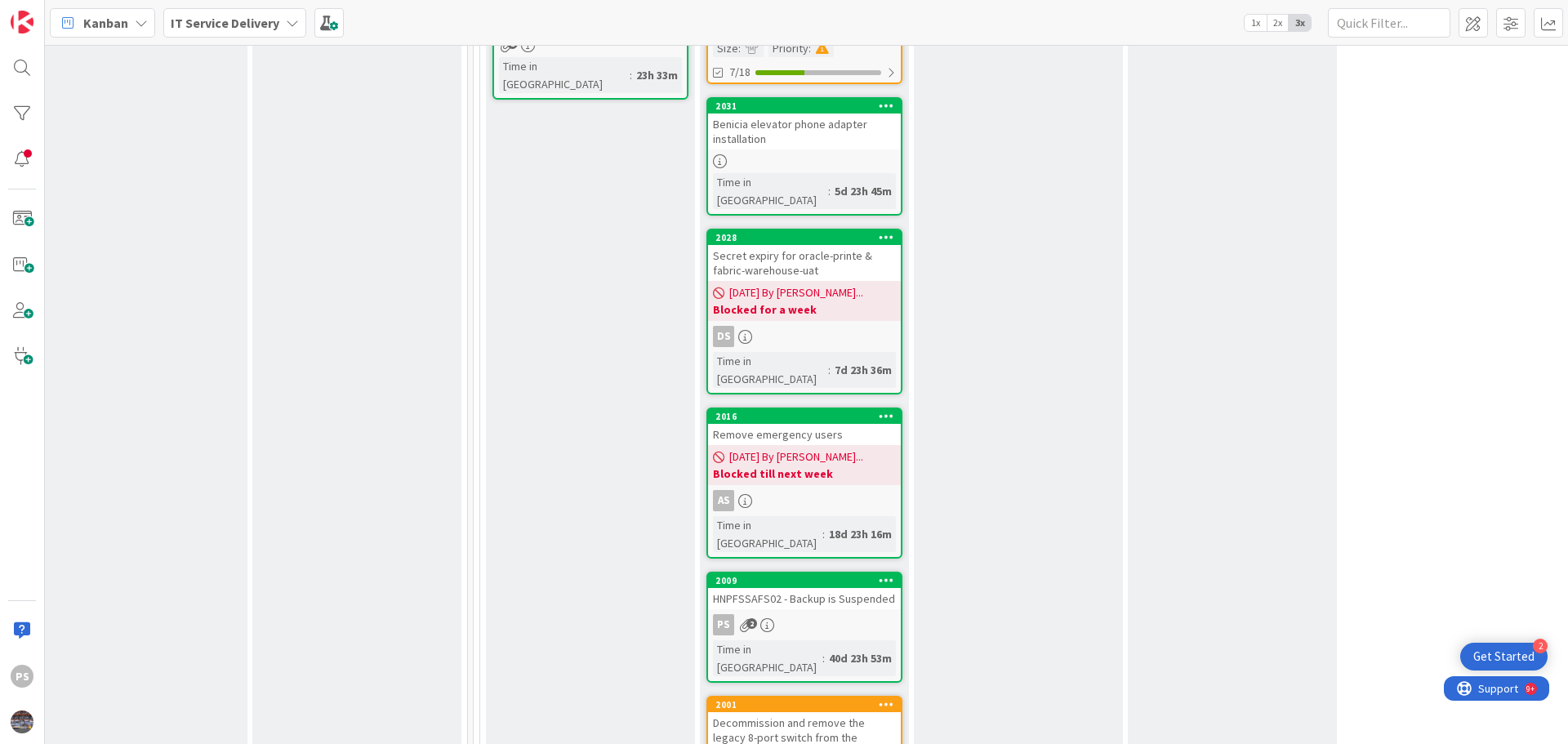
scroll to position [1306, 661]
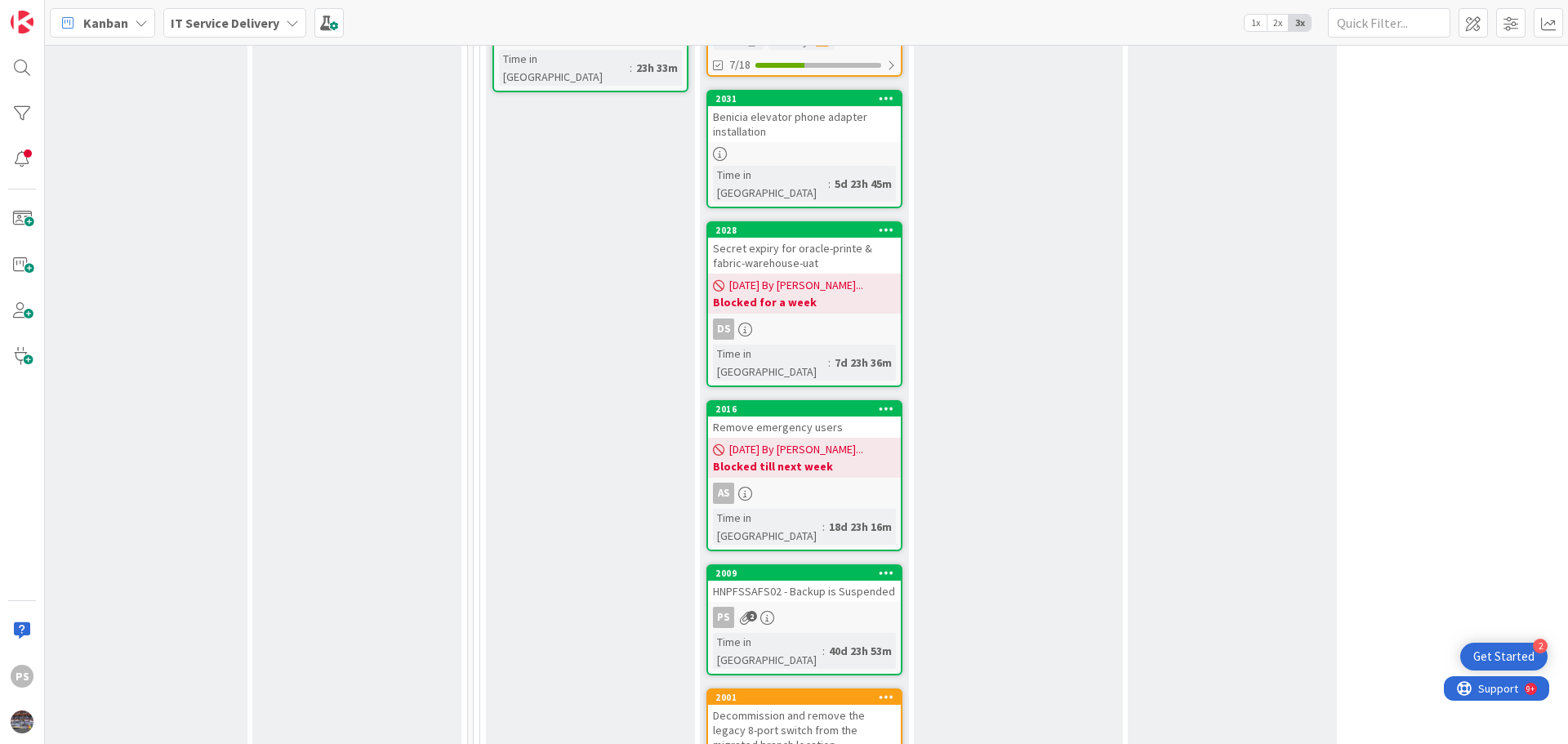
click at [869, 581] on div "HNPFSSAFS02 - Backup is Suspended" at bounding box center [804, 591] width 193 height 21
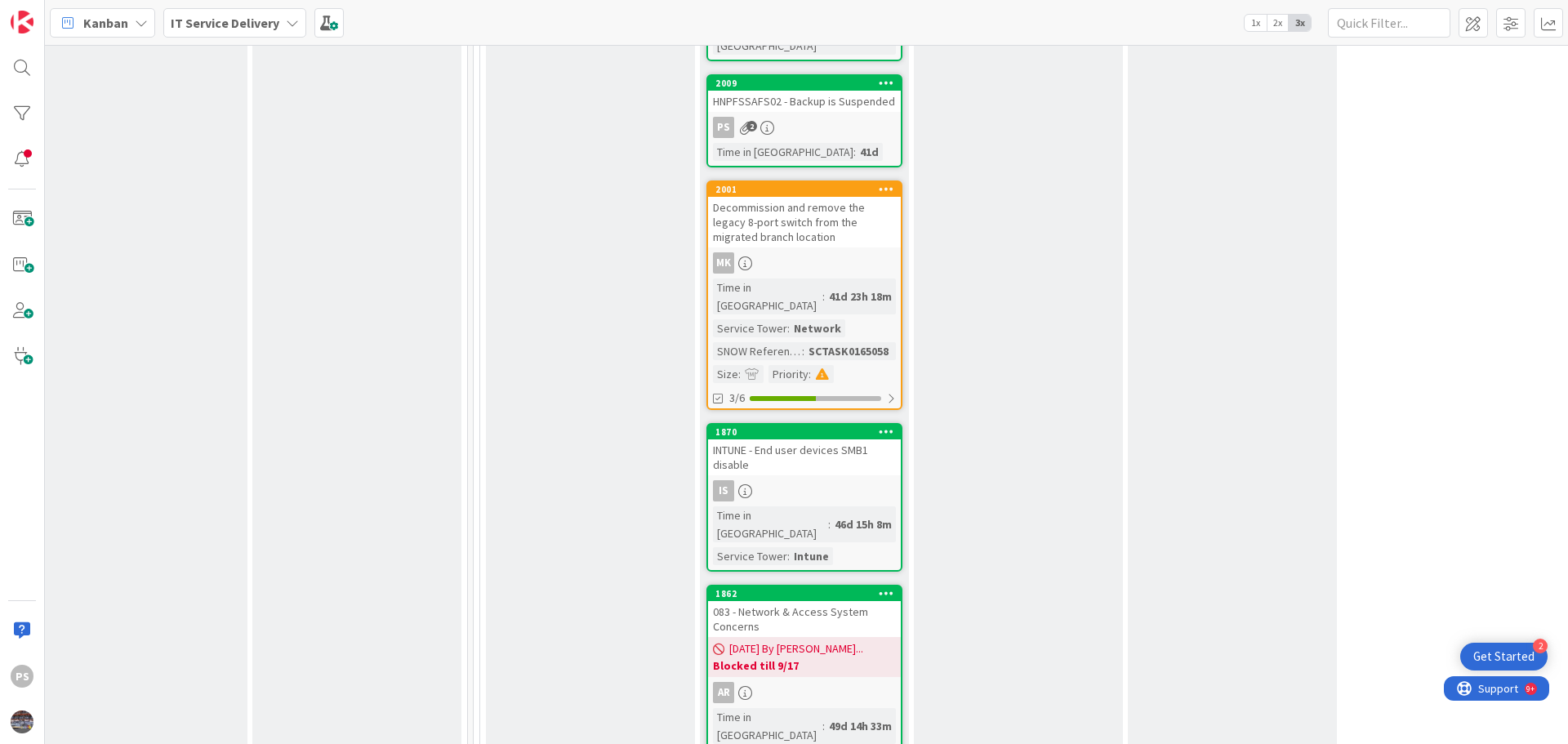
scroll to position [1470, 661]
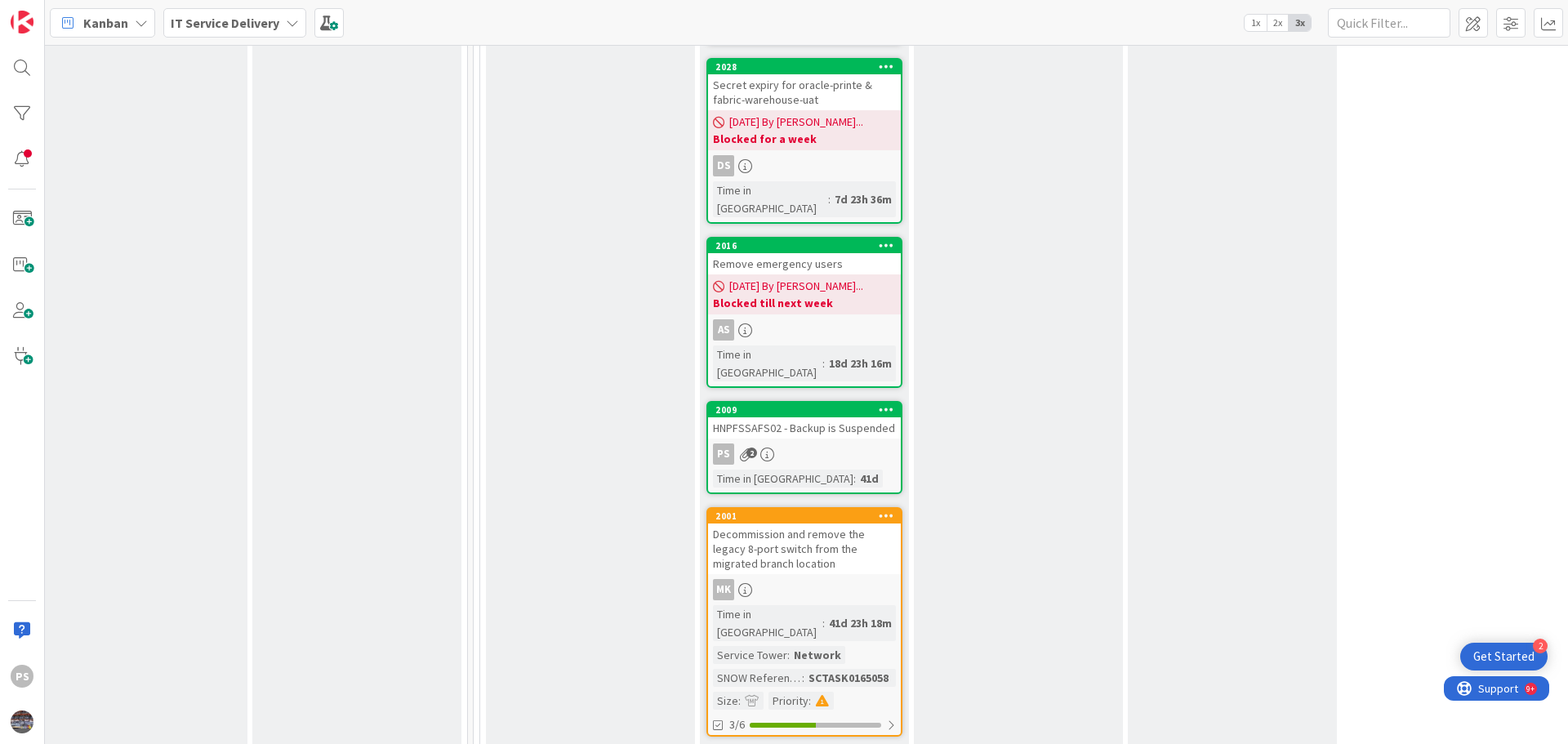
click at [788, 417] on div "HNPFSSAFS02 - Backup is Suspended" at bounding box center [804, 428] width 193 height 21
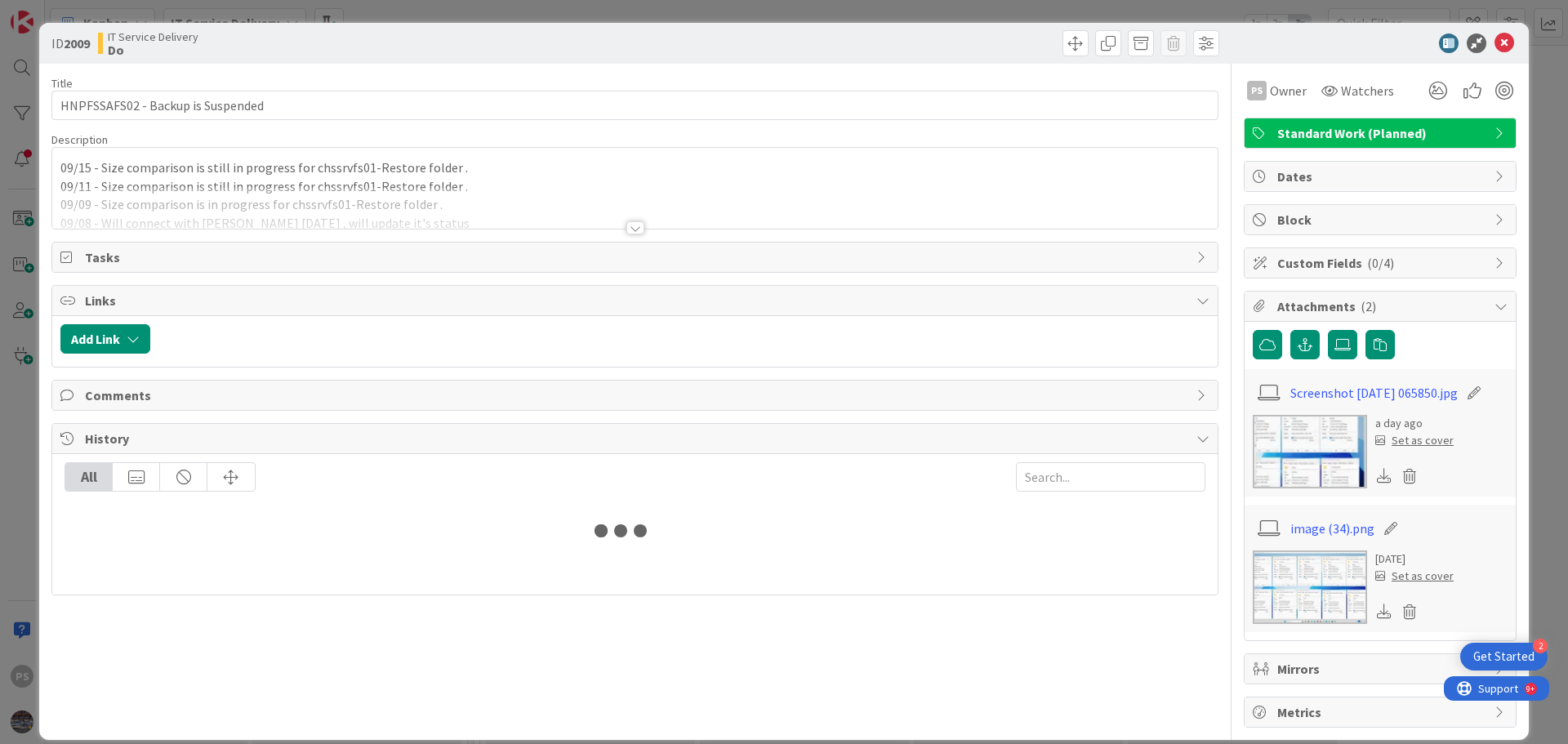
click at [496, 176] on div "09/15 - Size comparison is still in progress for chssrvfs01-Restore folder . 09…" at bounding box center [635, 187] width 1165 height 81
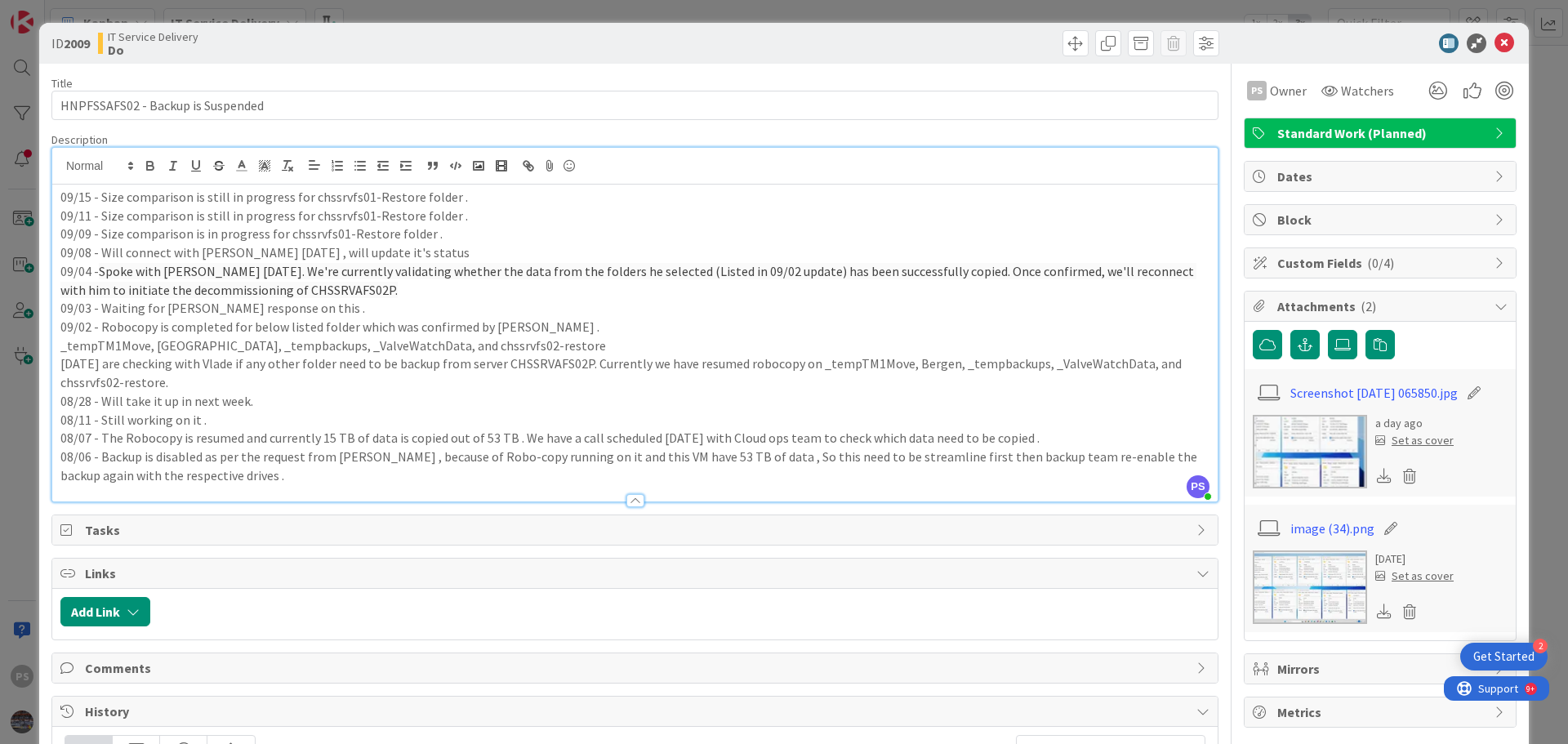
click at [493, 200] on p "09/15 - Size comparison is still in progress for chssrvfs01-Restore folder ." at bounding box center [634, 197] width 1149 height 19
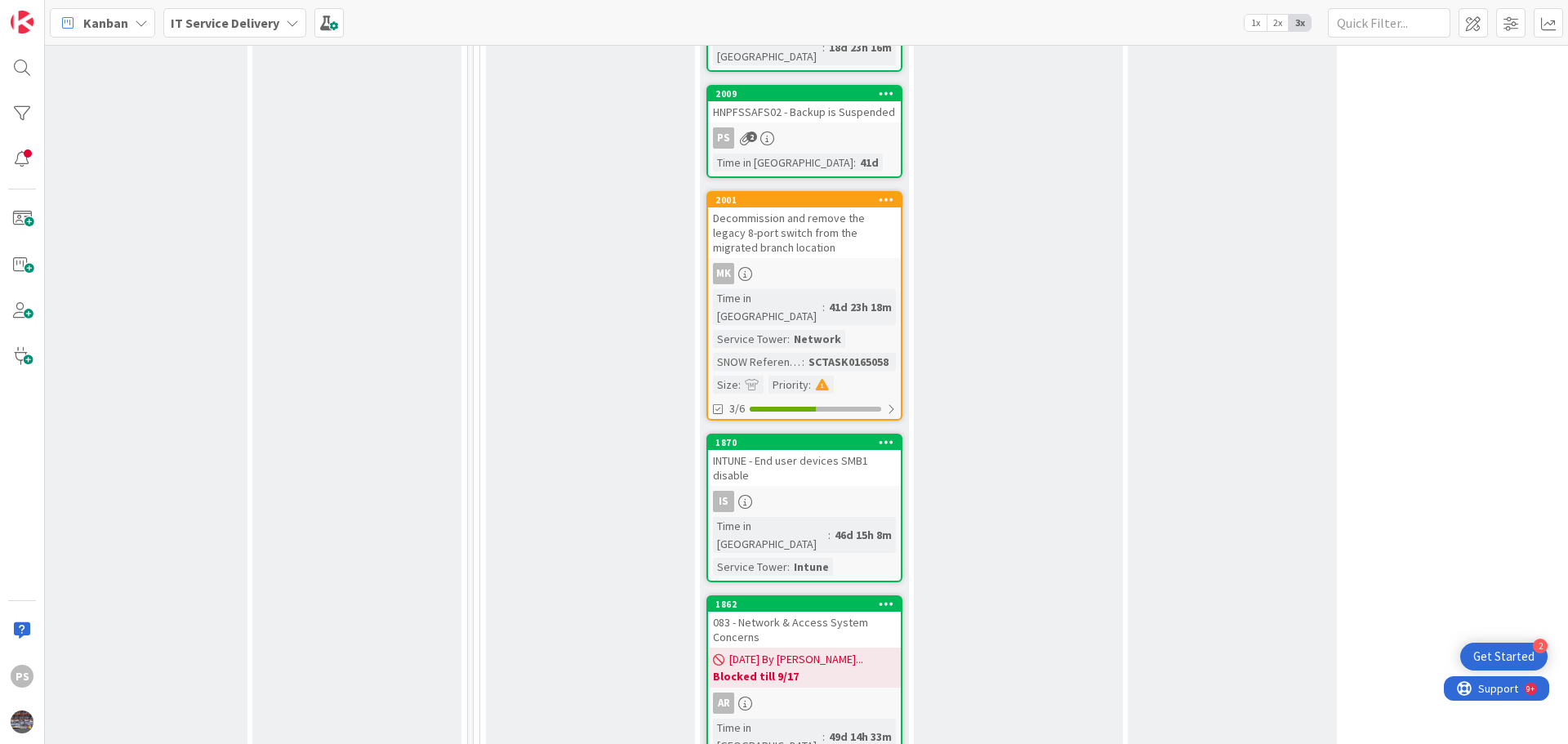
scroll to position [1797, 661]
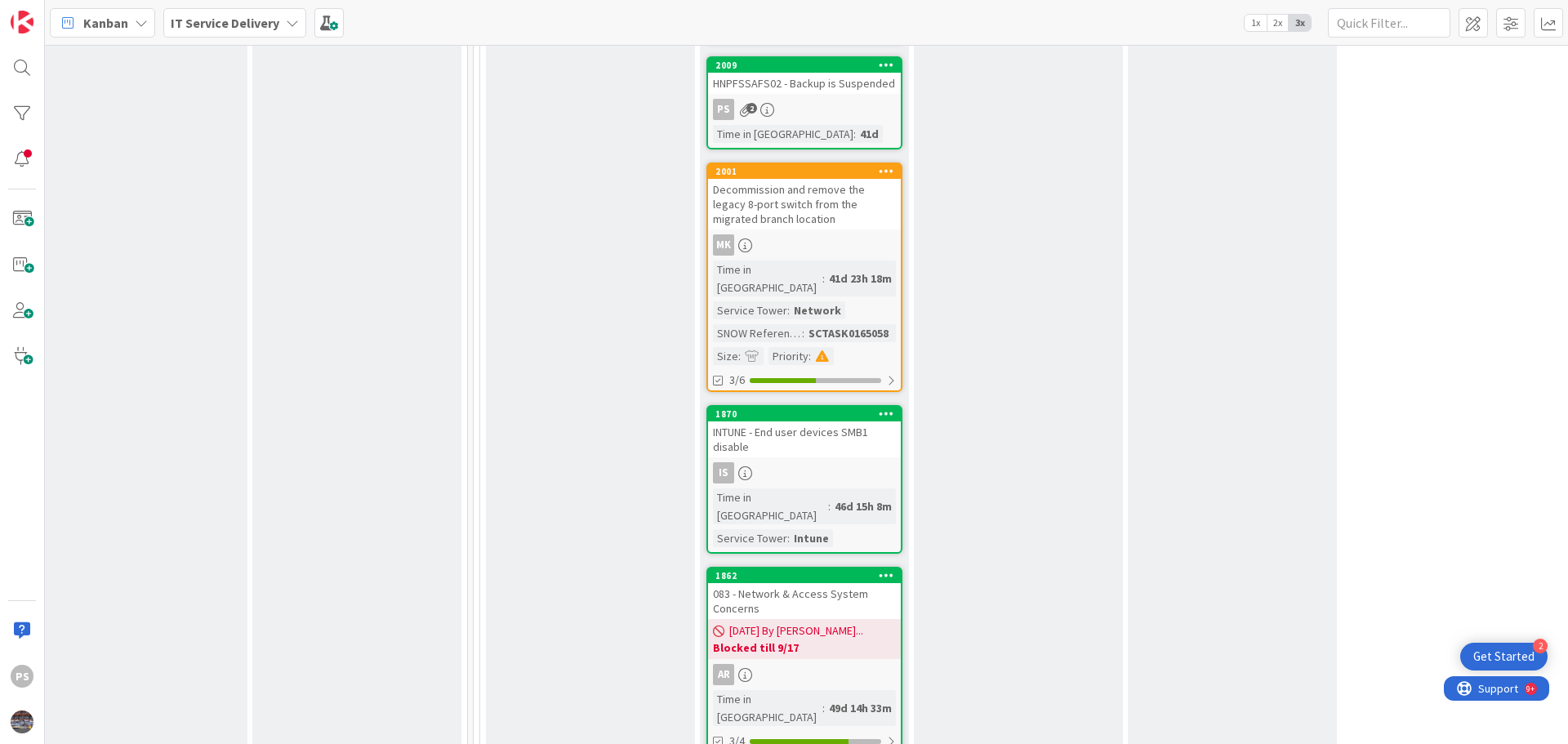
click at [825, 422] on div "INTUNE - End user devices SMB1 disable" at bounding box center [804, 439] width 193 height 36
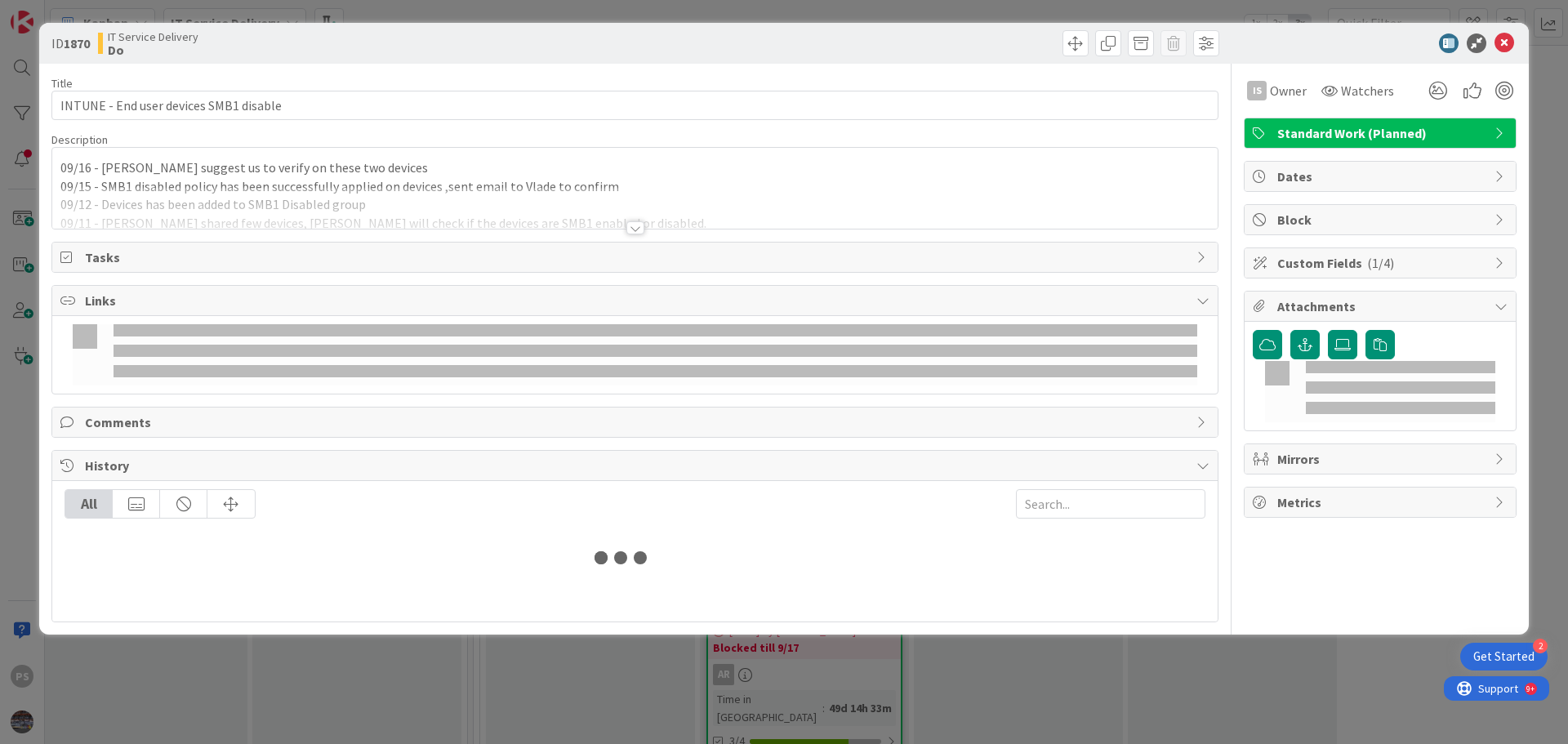
click at [845, 253] on span "Tasks" at bounding box center [636, 257] width 1103 height 20
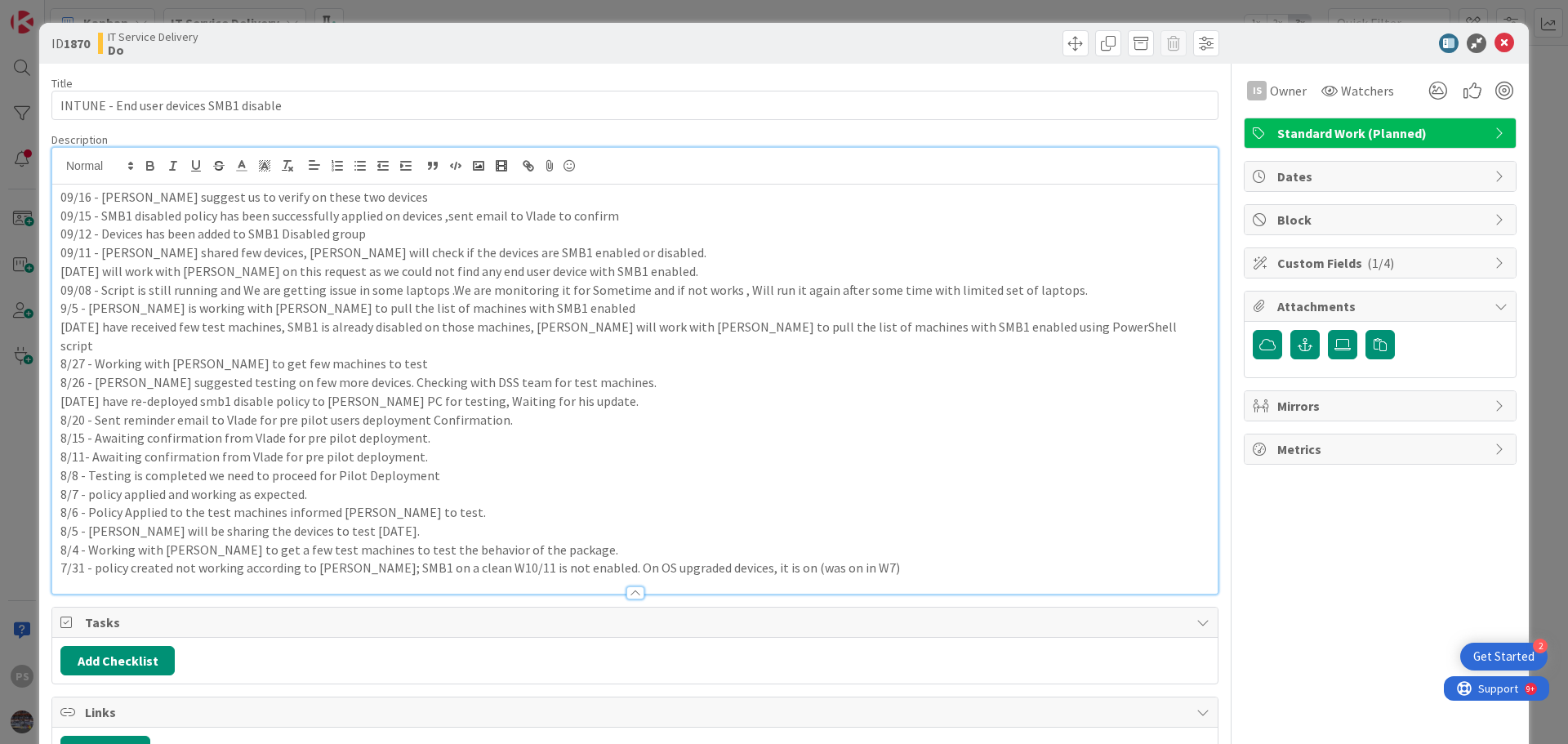
click at [382, 183] on div "09/16 - Vlade suggest us to verify on these two devices 09/15 - SMB1 disabled p…" at bounding box center [635, 371] width 1165 height 446
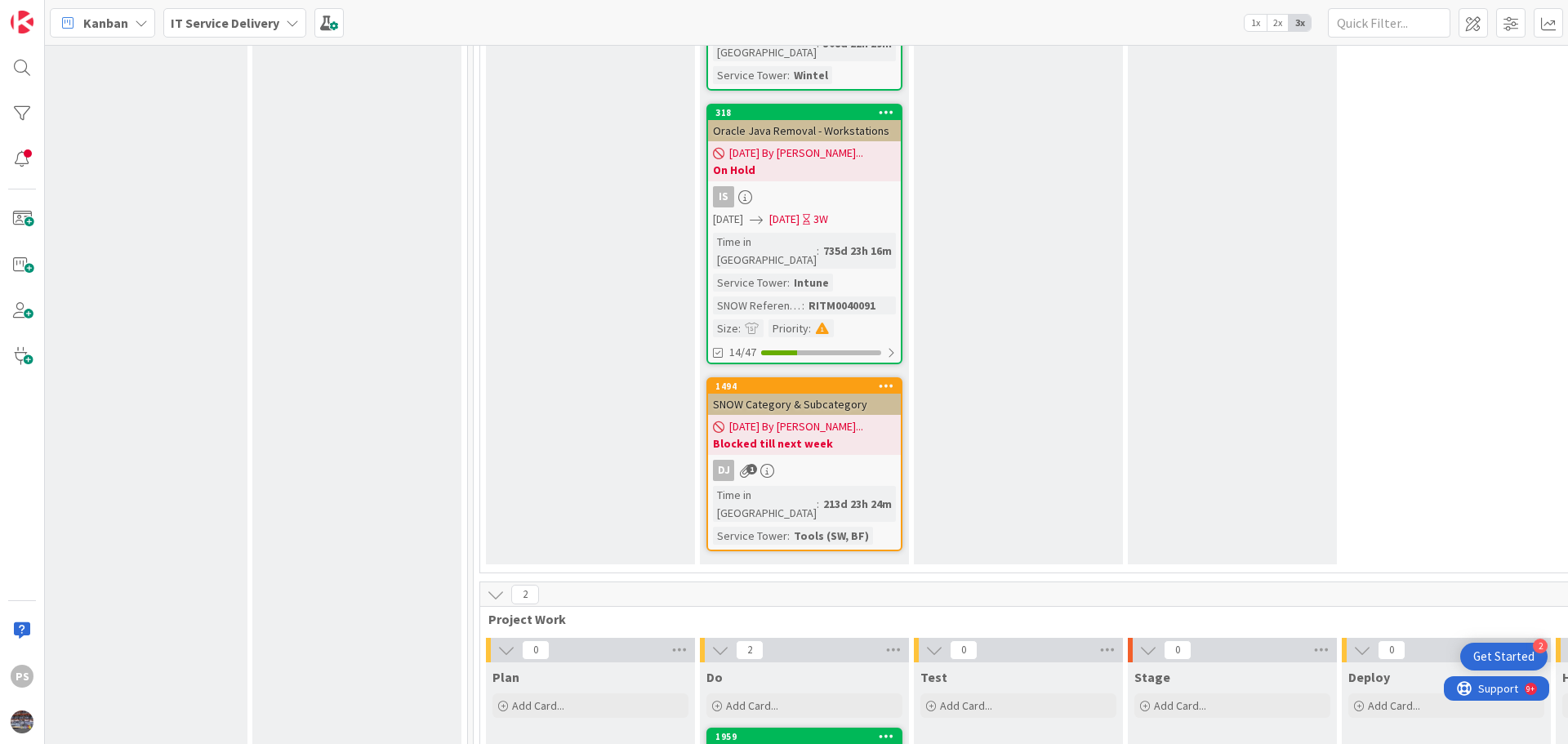
scroll to position [5390, 661]
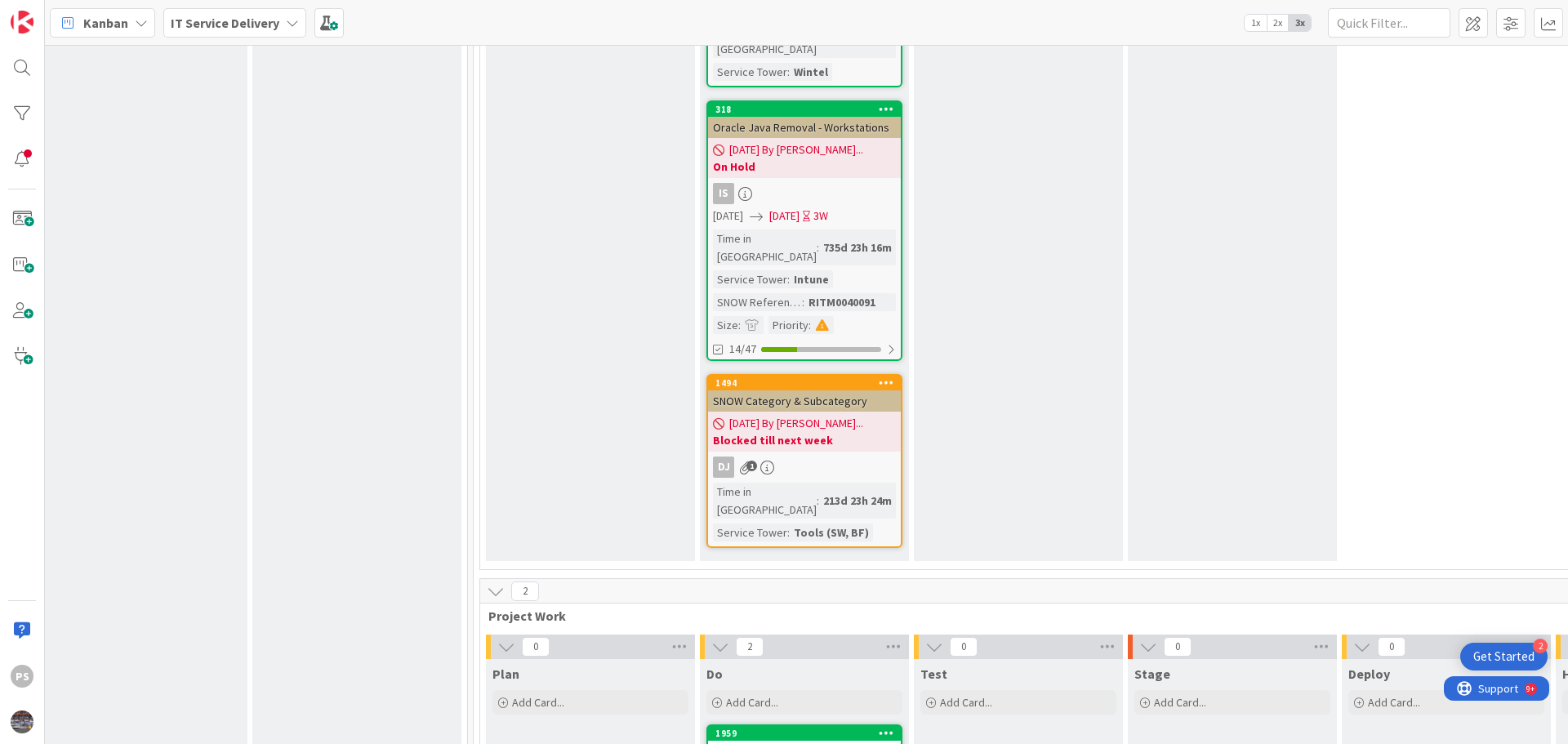
click at [806, 741] on div "CephFS Storage setup for SAP" at bounding box center [804, 751] width 193 height 21
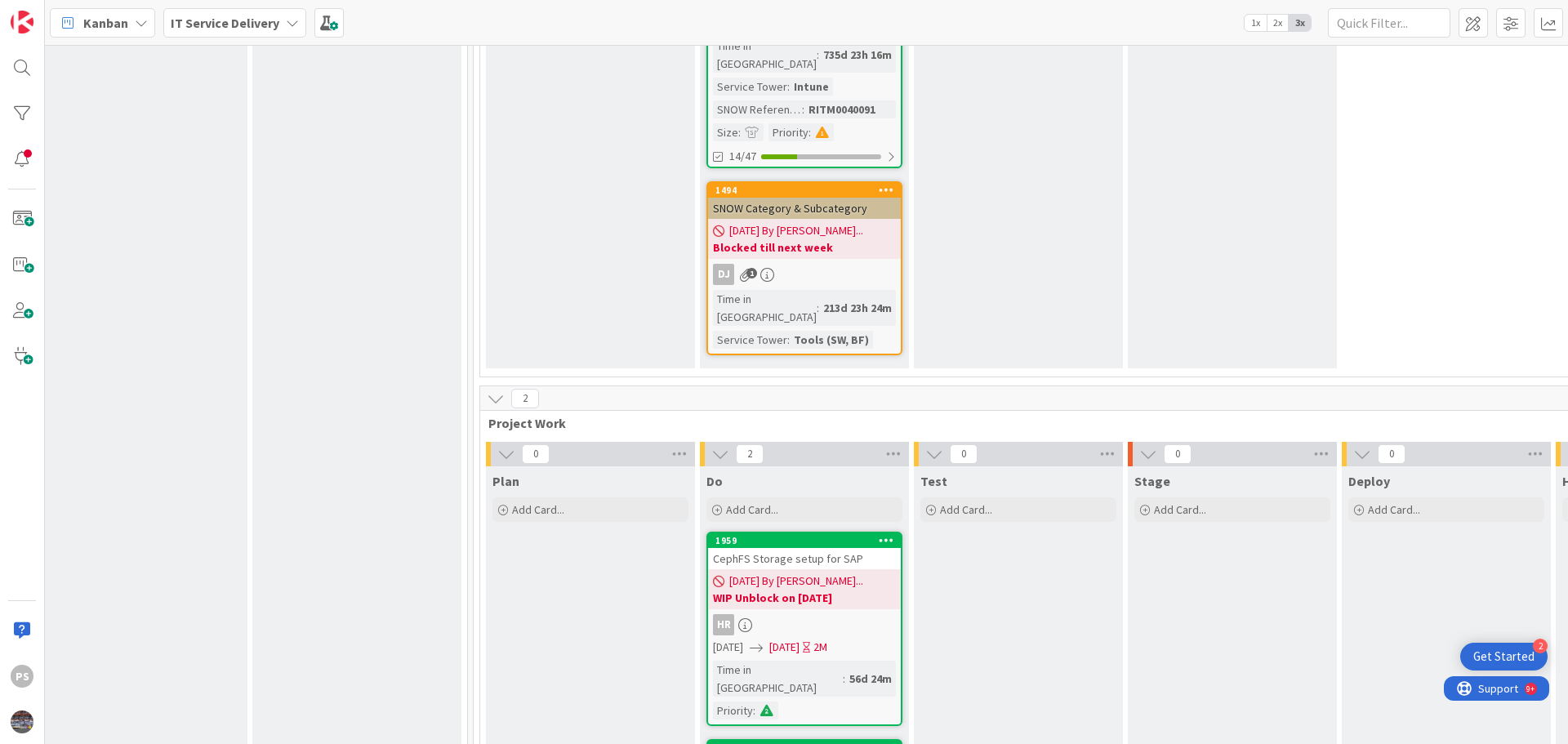
scroll to position [5554, 661]
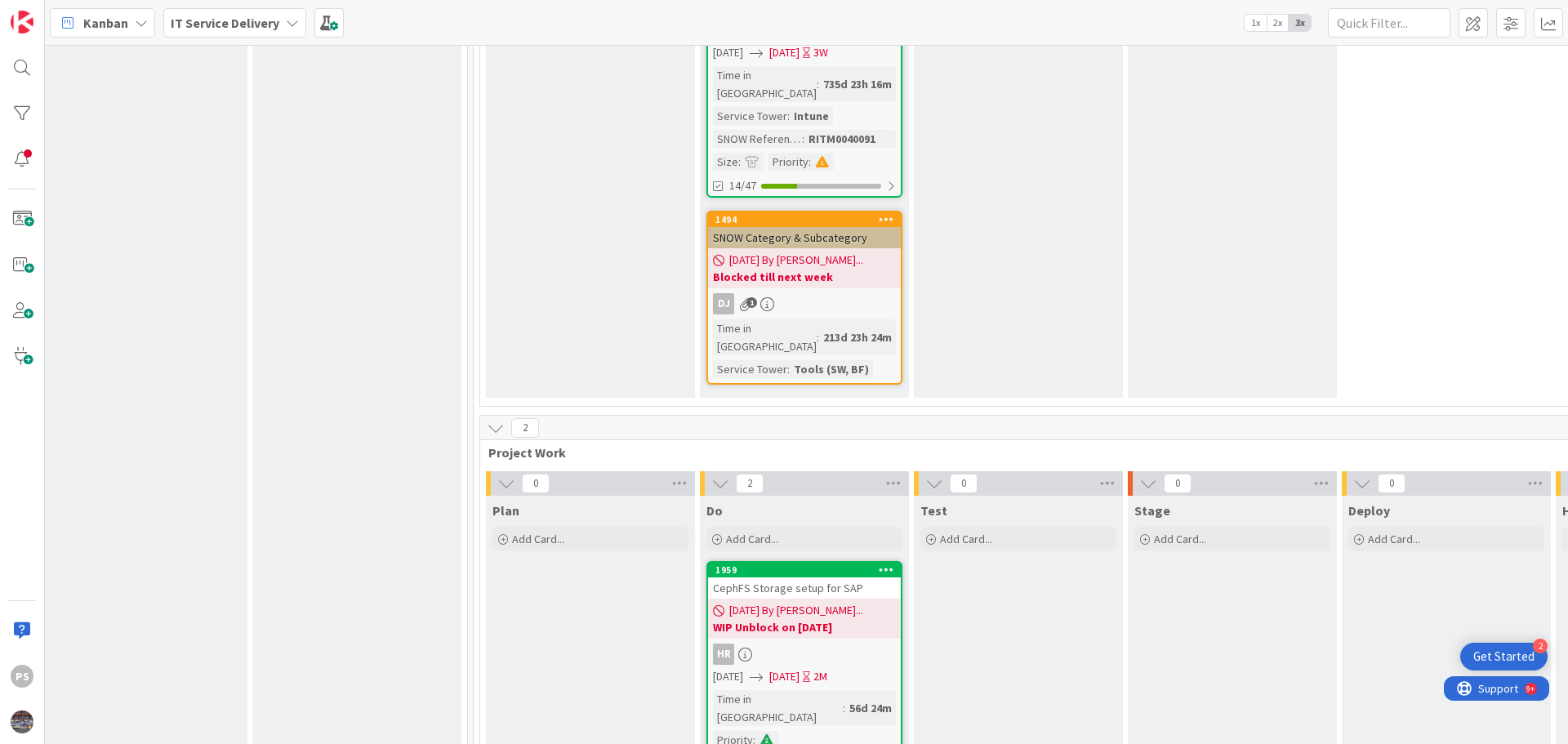
click at [1013, 495] on div "Test Add Card..." at bounding box center [1018, 723] width 209 height 455
